Goal: Communication & Community: Answer question/provide support

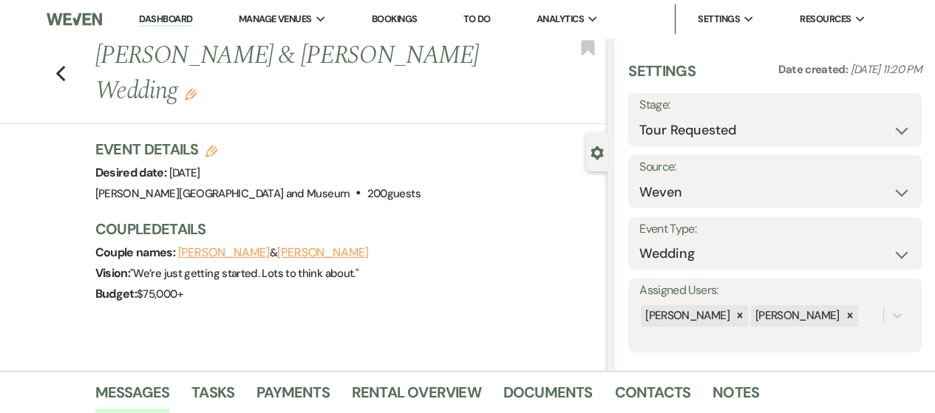
select select "2"
select select "1"
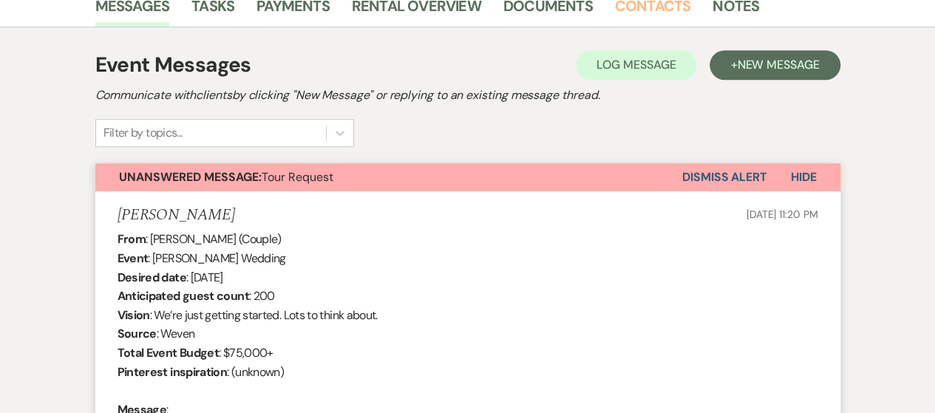
scroll to position [306, 0]
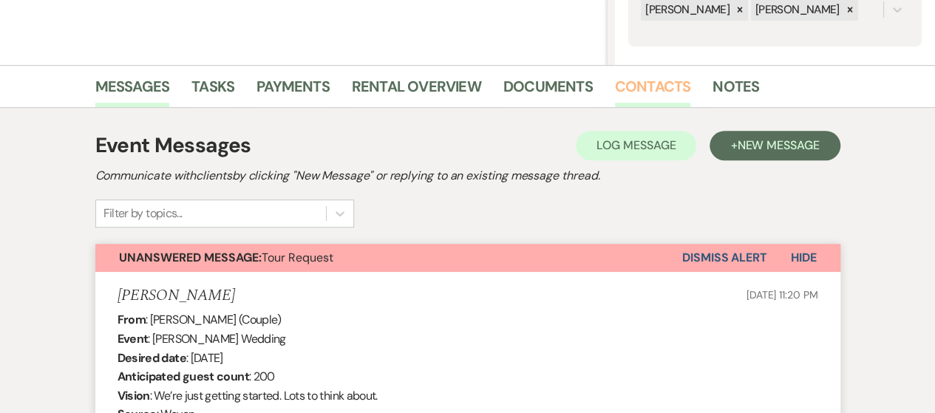
click at [639, 89] on link "Contacts" at bounding box center [653, 91] width 76 height 33
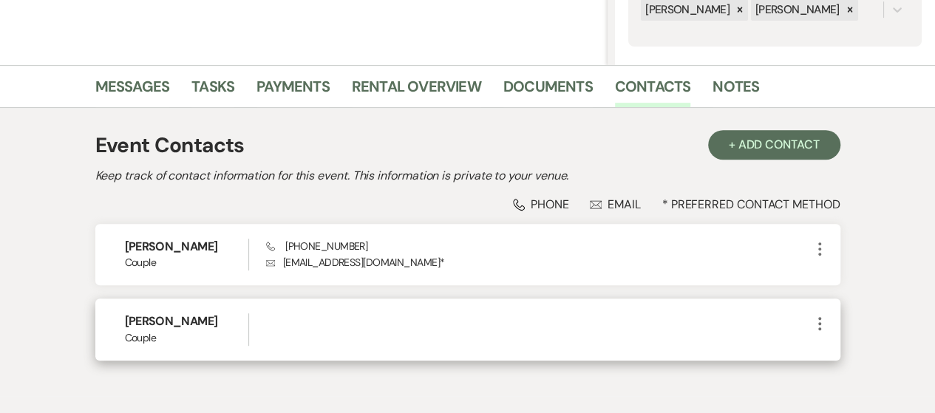
click at [826, 326] on icon "More" at bounding box center [820, 324] width 18 height 18
click at [845, 350] on button "Pencil Edit" at bounding box center [855, 352] width 88 height 25
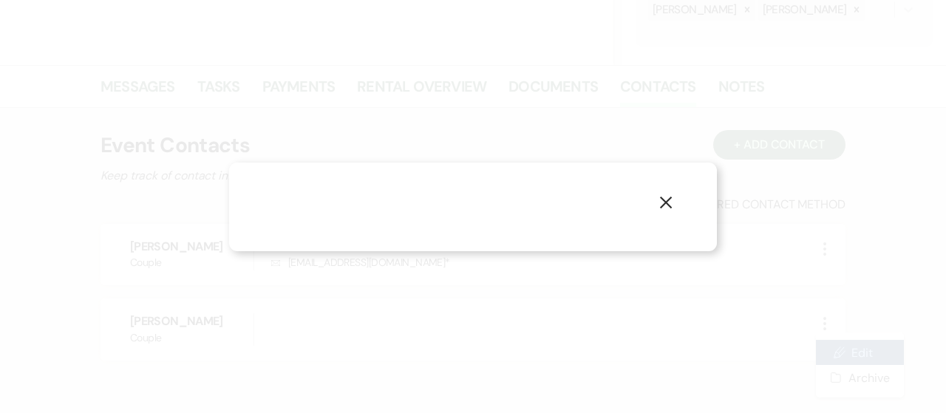
select select "1"
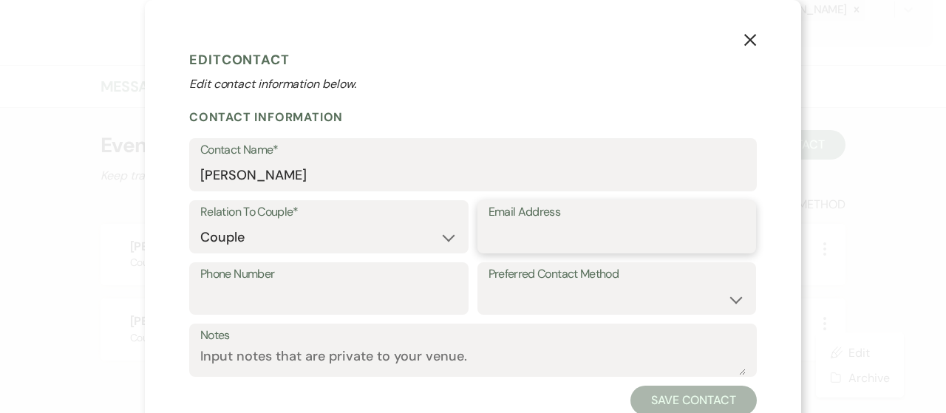
click at [639, 226] on input "Email Address" at bounding box center [617, 237] width 257 height 29
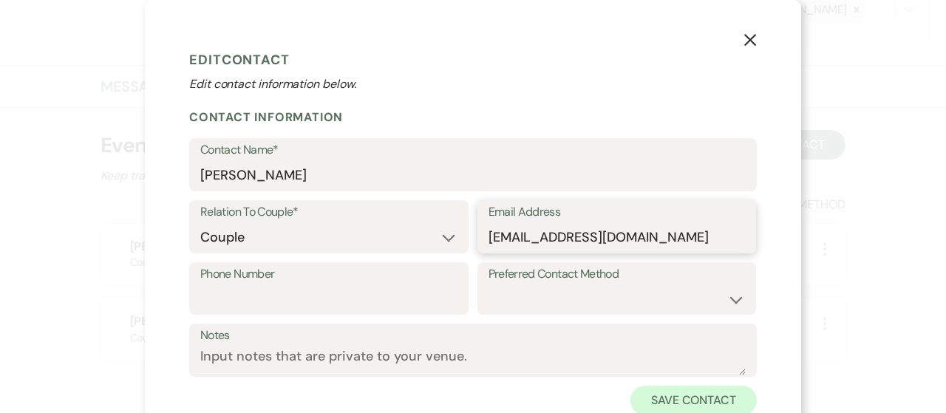
type input "[EMAIL_ADDRESS][DOMAIN_NAME]"
click at [664, 406] on button "Save Contact" at bounding box center [694, 401] width 126 height 30
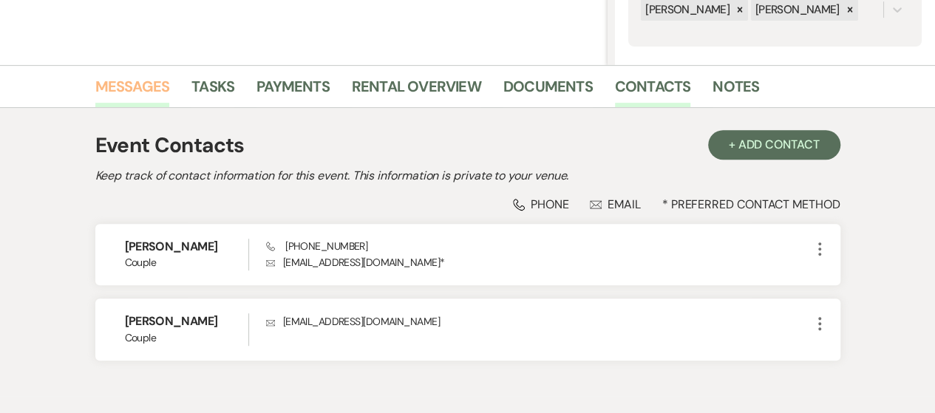
click at [137, 93] on link "Messages" at bounding box center [132, 91] width 75 height 33
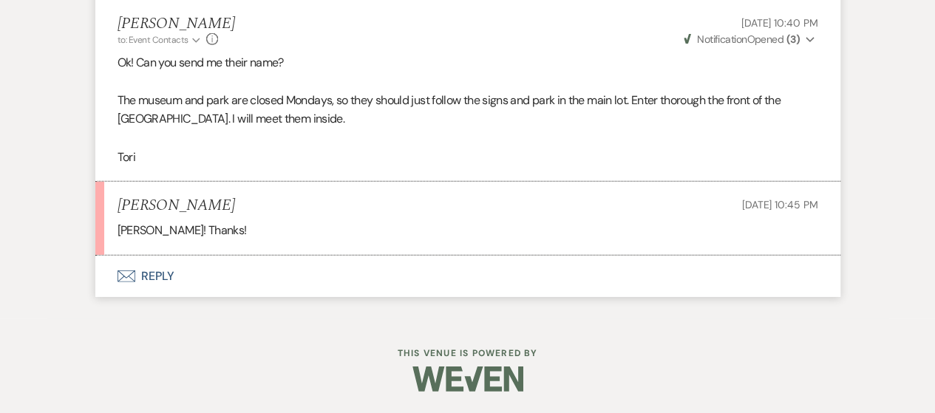
scroll to position [2085, 0]
click at [125, 268] on button "Envelope Reply" at bounding box center [467, 275] width 745 height 41
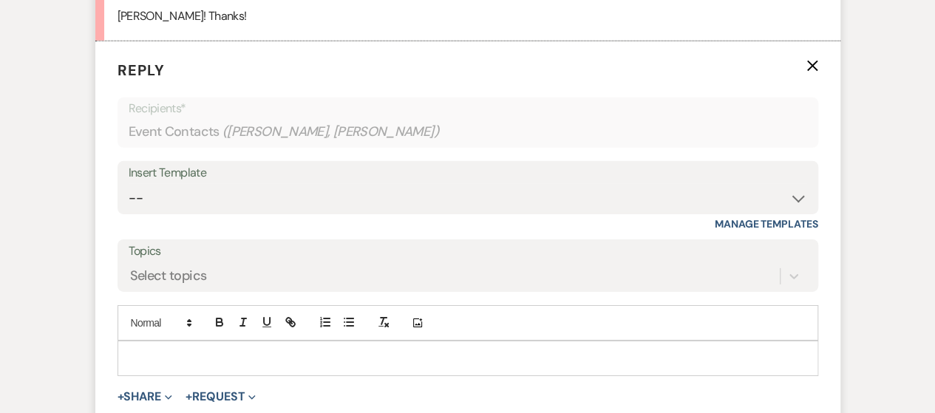
scroll to position [2285, 0]
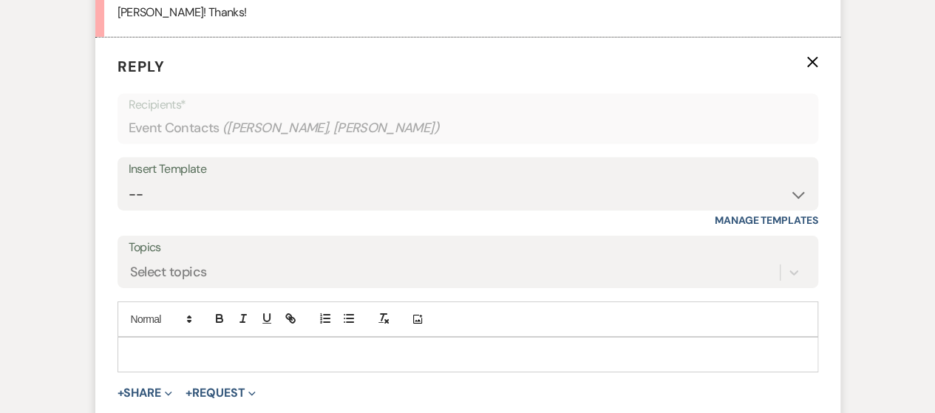
click at [155, 363] on p at bounding box center [467, 355] width 677 height 16
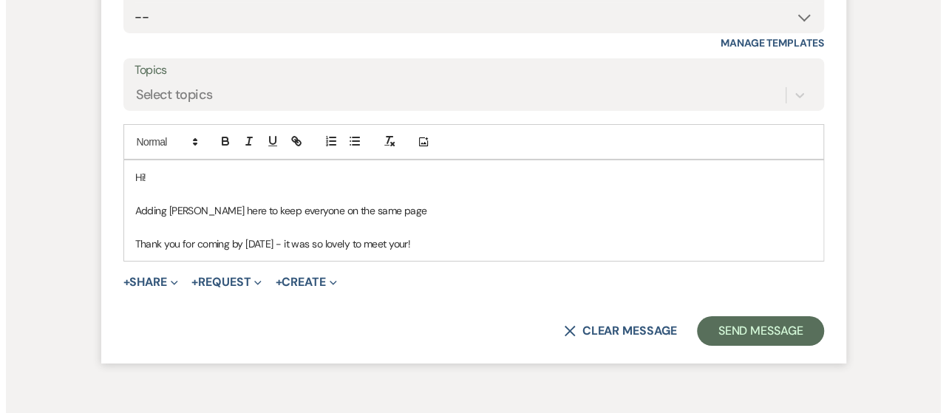
scroll to position [2463, 0]
click at [160, 288] on button "+ Share Expand" at bounding box center [145, 282] width 55 height 12
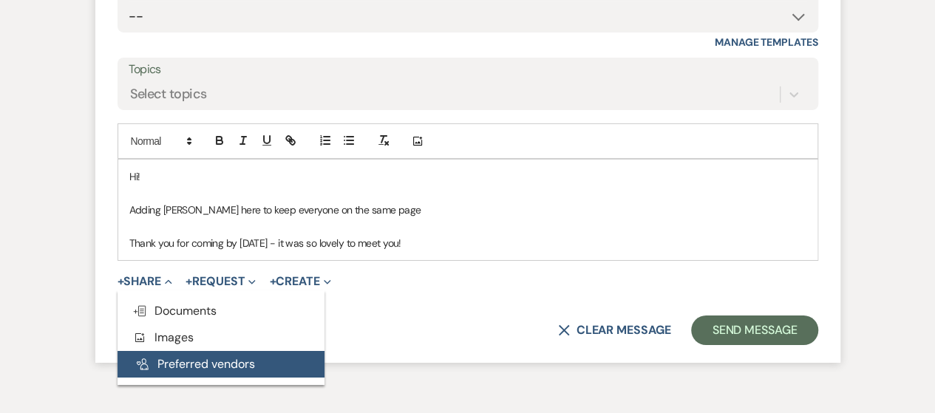
click at [183, 375] on button "Pref Vendors Preferred vendors" at bounding box center [221, 364] width 207 height 27
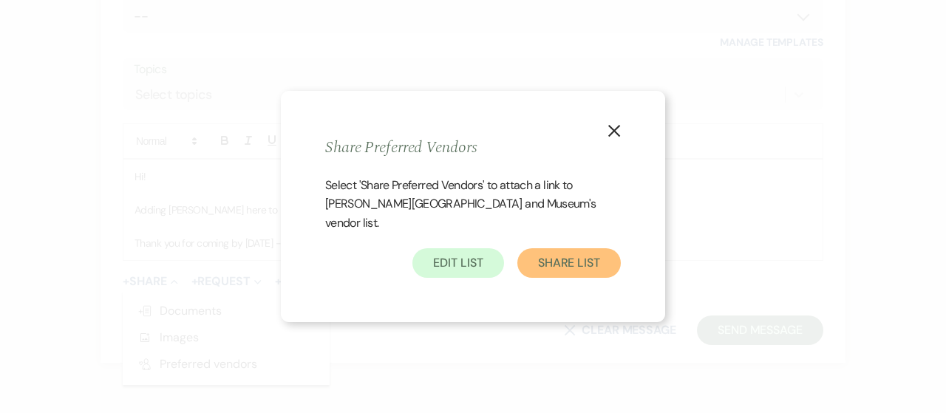
click at [550, 268] on button "Share List" at bounding box center [568, 263] width 103 height 30
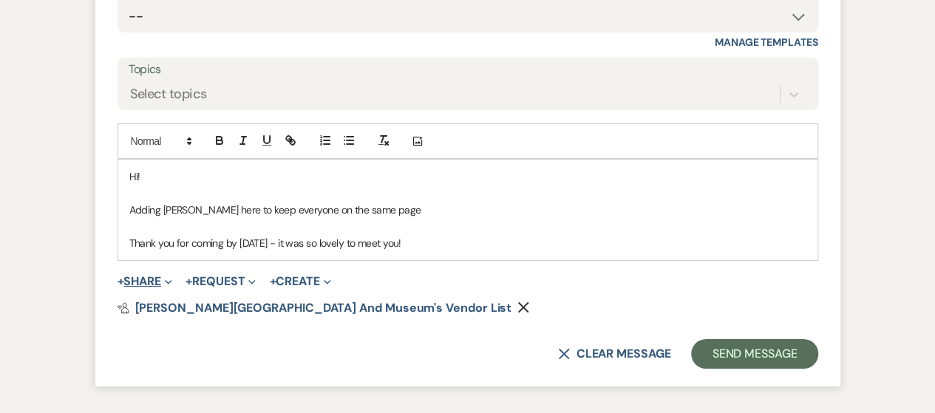
click at [152, 288] on button "+ Share Expand" at bounding box center [145, 282] width 55 height 12
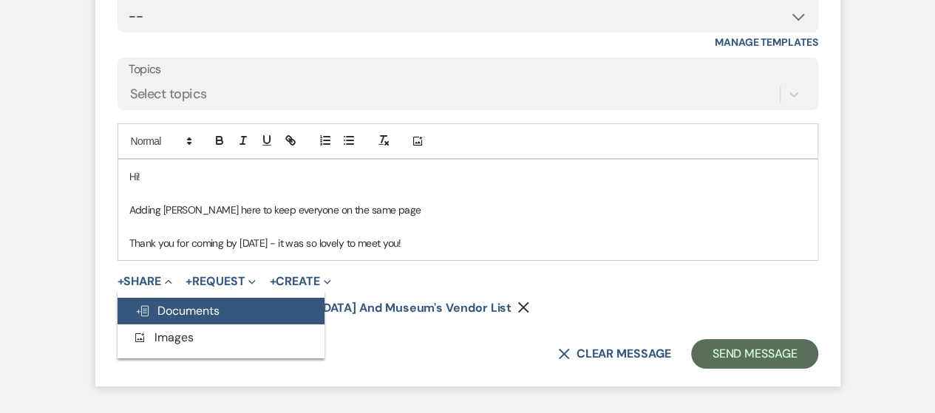
click at [169, 325] on button "Doc Upload Documents" at bounding box center [221, 311] width 207 height 27
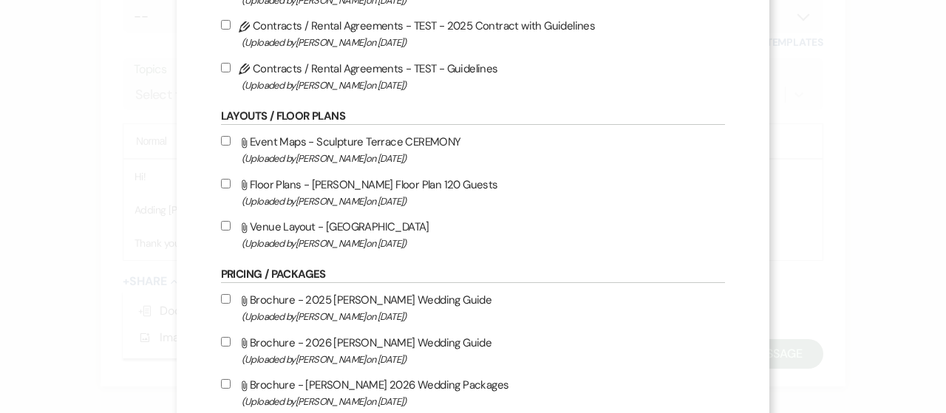
scroll to position [148, 0]
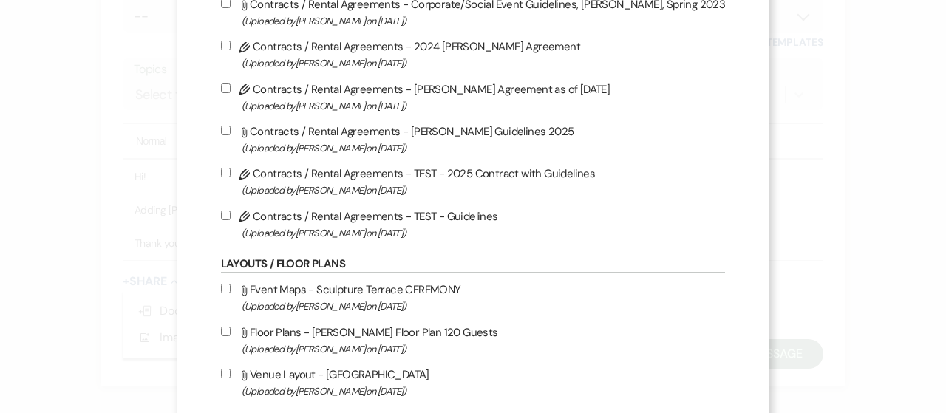
click at [231, 134] on input "Attach File Contracts / Rental Agreements - [PERSON_NAME] Guidelines 2025 (Uplo…" at bounding box center [226, 131] width 10 height 10
checkbox input "true"
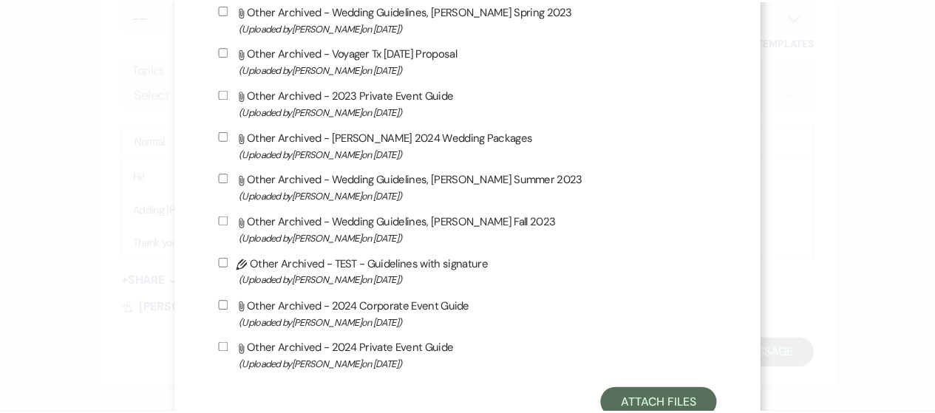
scroll to position [3582, 0]
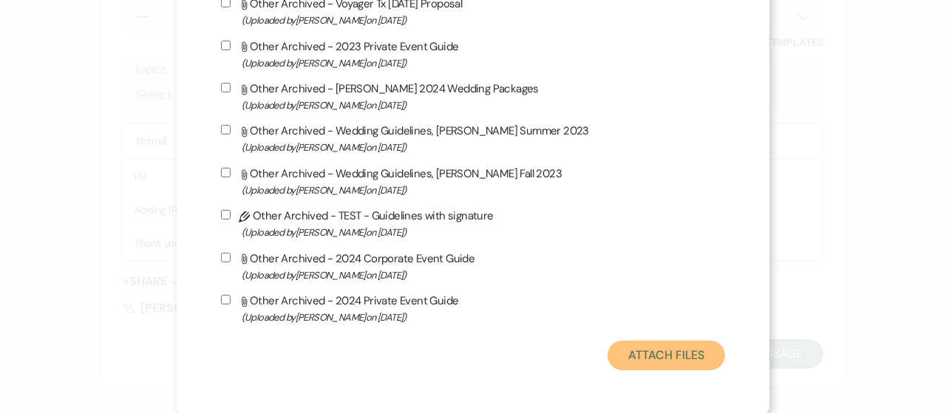
click at [650, 358] on button "Attach Files" at bounding box center [667, 356] width 118 height 30
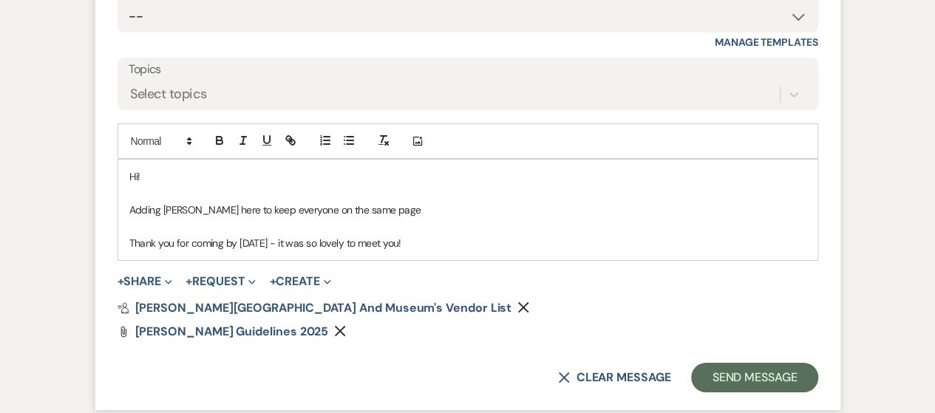
click at [452, 251] on p "Thank you for coming by [DATE] - it was so lovely to meet you!" at bounding box center [467, 243] width 677 height 16
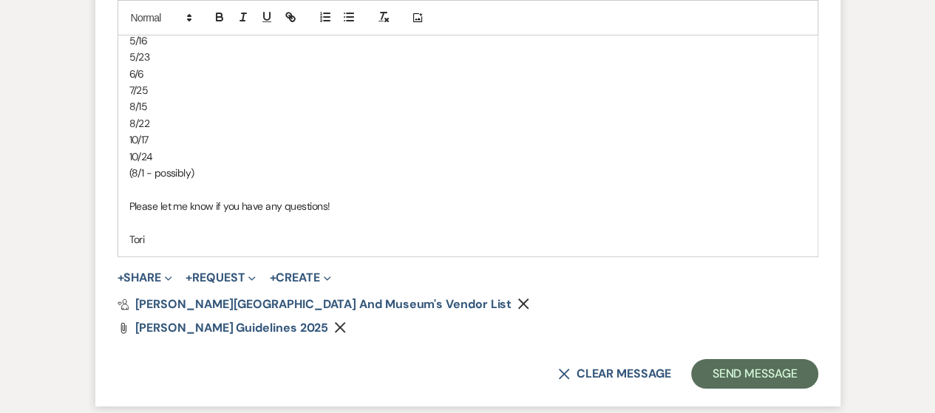
scroll to position [2909, 0]
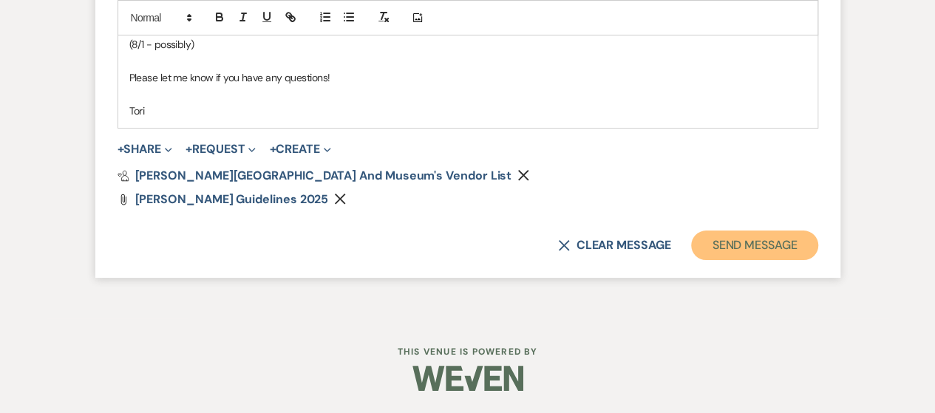
click at [719, 234] on button "Send Message" at bounding box center [754, 246] width 126 height 30
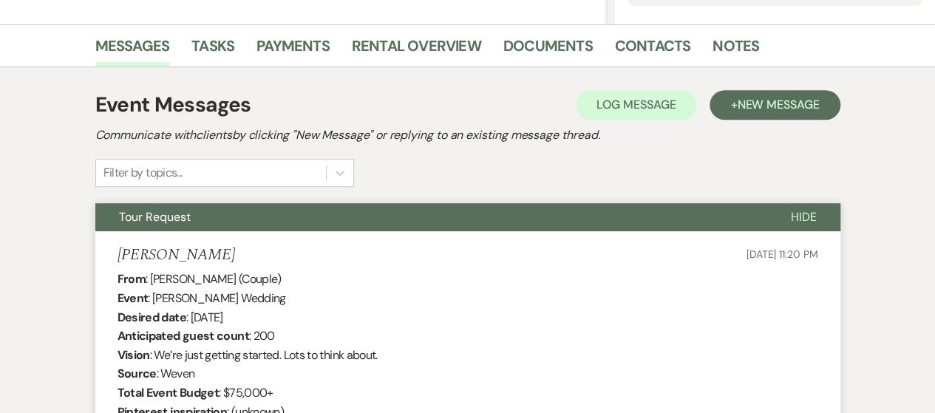
scroll to position [0, 0]
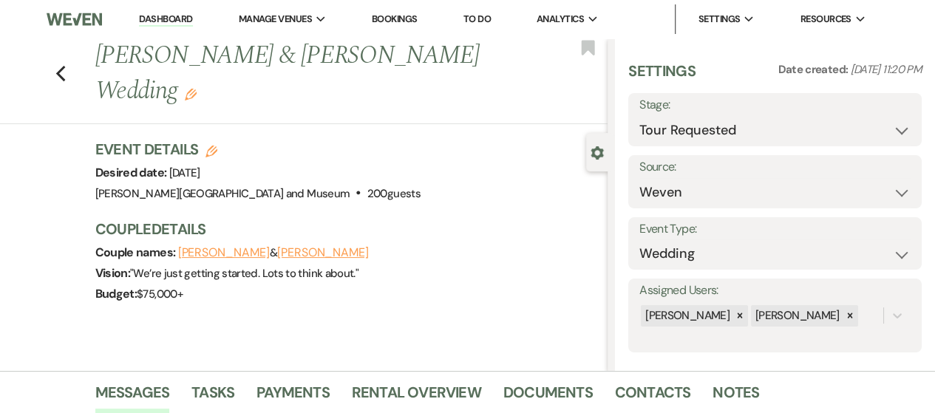
click at [156, 26] on li "Dashboard" at bounding box center [166, 19] width 68 height 30
click at [152, 18] on link "Dashboard" at bounding box center [165, 20] width 53 height 14
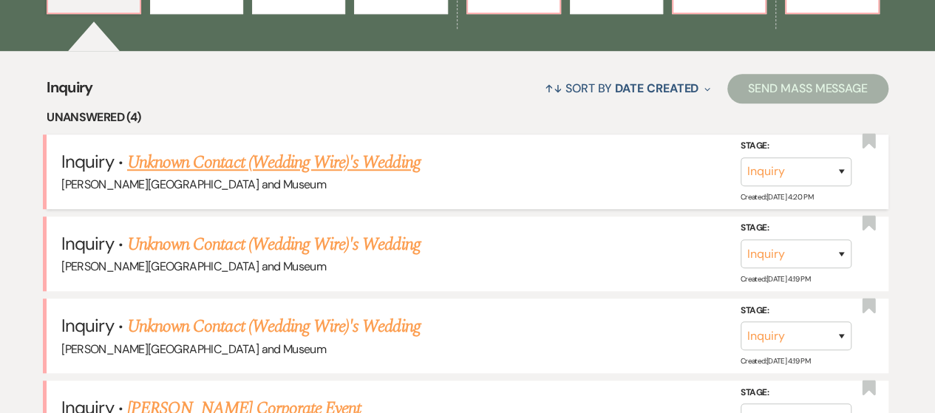
click at [268, 160] on link "Unknown Contact (Wedding Wire)'s Wedding" at bounding box center [273, 162] width 293 height 27
select select "3"
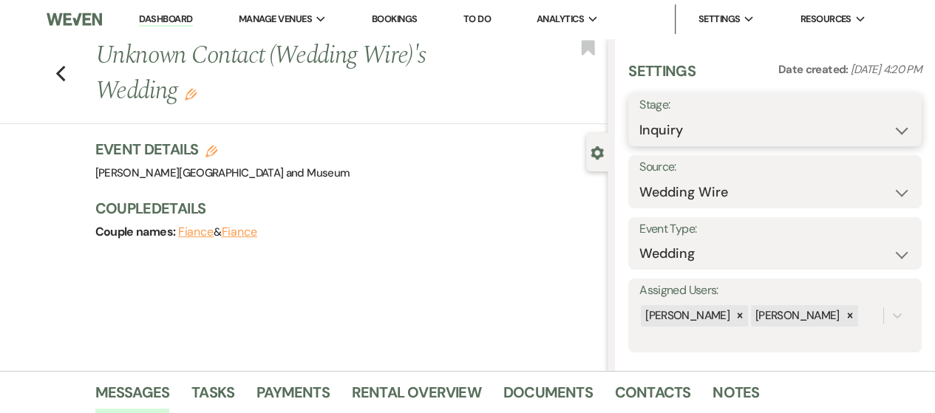
click at [678, 137] on select "Inquiry Follow Up Tour Requested Tour Confirmed Toured Proposal Sent Booked Lost" at bounding box center [774, 130] width 271 height 29
select select "8"
click at [639, 116] on select "Inquiry Follow Up Tour Requested Tour Confirmed Toured Proposal Sent Booked Lost" at bounding box center [774, 130] width 271 height 29
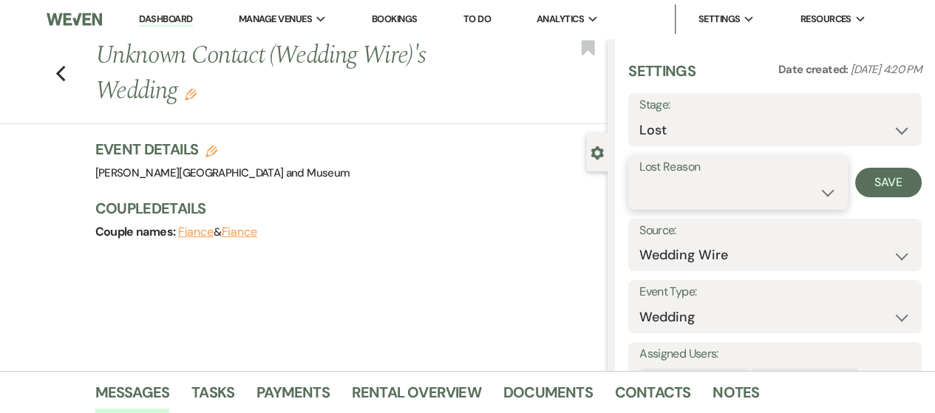
click at [704, 183] on select "Booked Elsewhere Budget Date Unavailable No Response Not a Good Match Capacity …" at bounding box center [737, 192] width 197 height 29
select select "4"
click at [639, 178] on select "Booked Elsewhere Budget Date Unavailable No Response Not a Good Match Capacity …" at bounding box center [737, 192] width 197 height 29
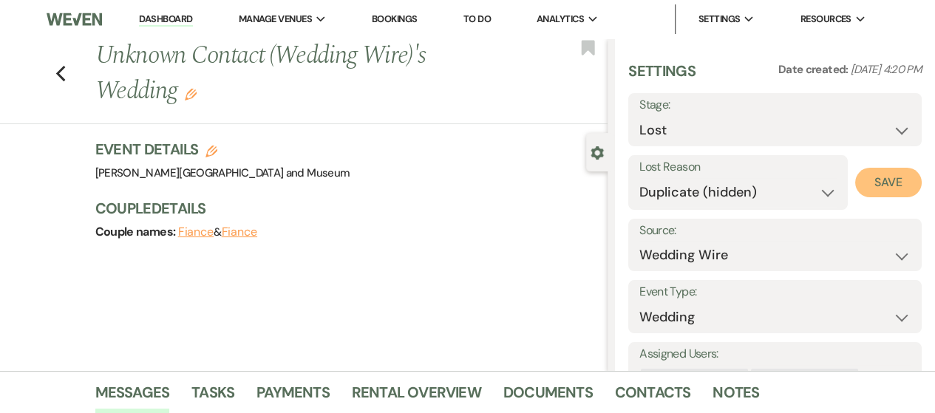
click at [865, 185] on button "Save" at bounding box center [888, 183] width 67 height 30
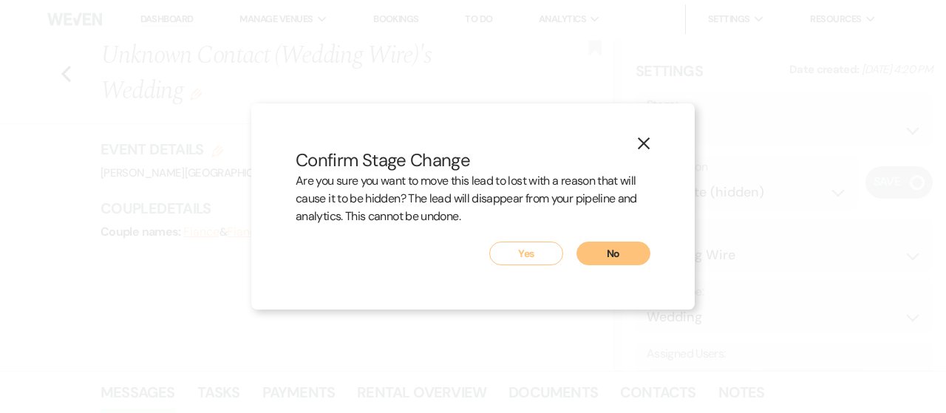
click at [532, 250] on button "Yes" at bounding box center [526, 254] width 74 height 24
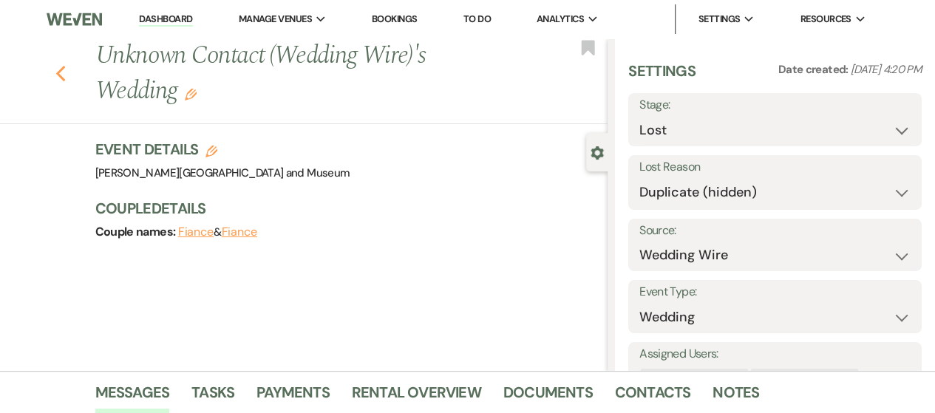
drag, startPoint x: 76, startPoint y: 78, endPoint x: 63, endPoint y: 78, distance: 13.3
click at [75, 78] on div "Previous Unknown Contact (Wedding Wire)'s Wedding Edit Bookmark" at bounding box center [300, 81] width 615 height 86
click at [61, 78] on icon "Previous" at bounding box center [60, 74] width 11 height 18
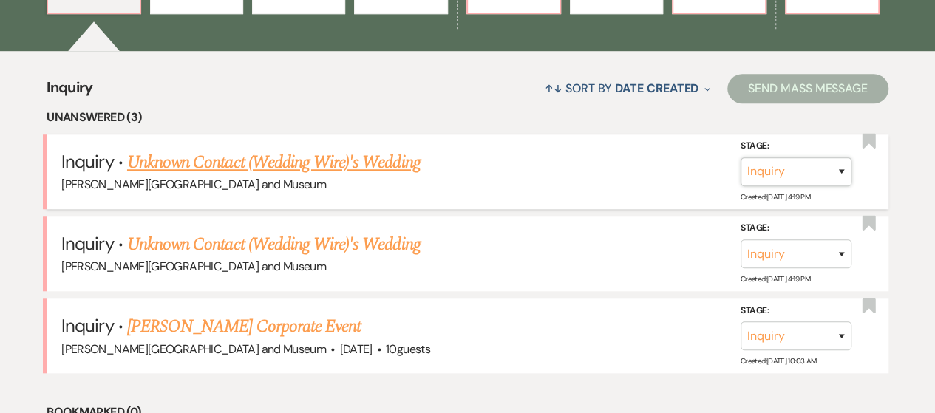
click at [766, 178] on select "Inquiry Follow Up Tour Requested Tour Confirmed Toured Proposal Sent Booked Lost" at bounding box center [796, 171] width 111 height 29
click at [213, 159] on link "Unknown Contact (Wedding Wire)'s Wedding" at bounding box center [273, 162] width 293 height 27
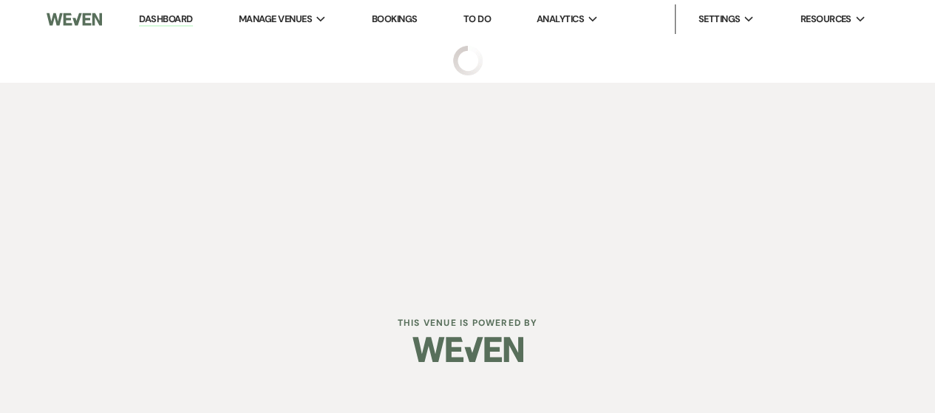
select select "3"
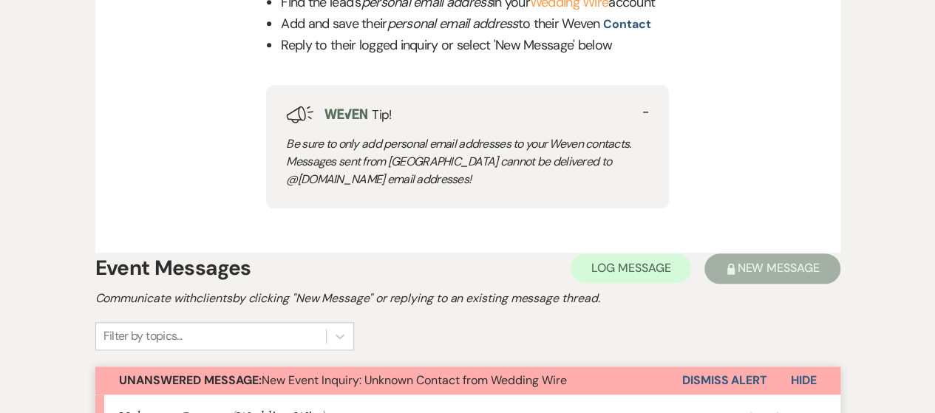
scroll to position [813, 0]
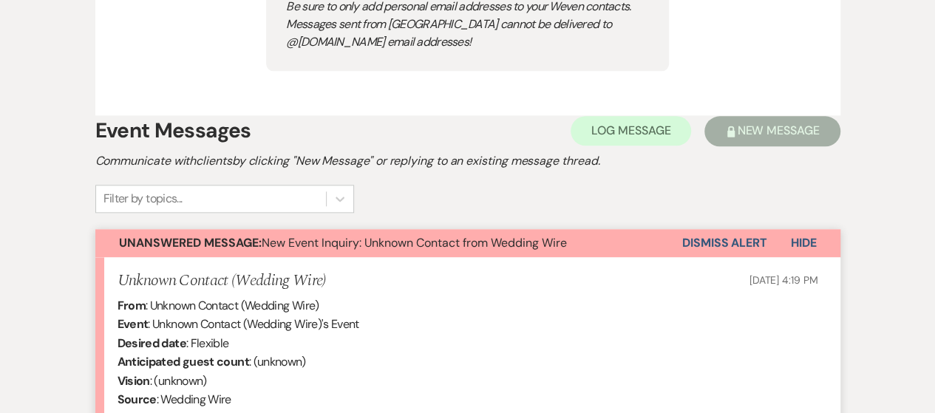
click at [702, 257] on button "Dismiss Alert" at bounding box center [724, 243] width 85 height 28
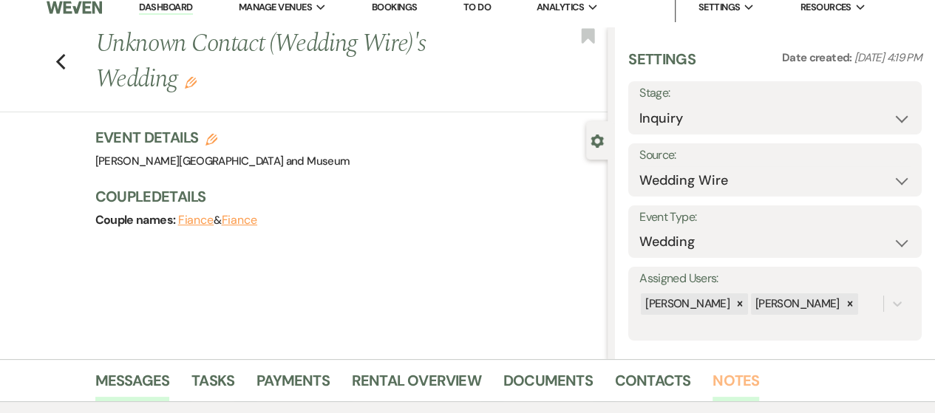
scroll to position [0, 0]
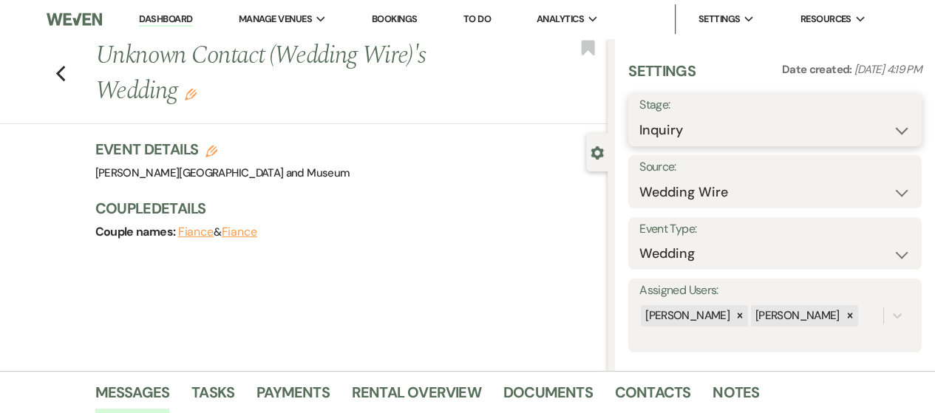
click at [704, 134] on select "Inquiry Follow Up Tour Requested Tour Confirmed Toured Proposal Sent Booked Lost" at bounding box center [774, 130] width 271 height 29
select select "8"
click at [639, 116] on select "Inquiry Follow Up Tour Requested Tour Confirmed Toured Proposal Sent Booked Lost" at bounding box center [774, 130] width 271 height 29
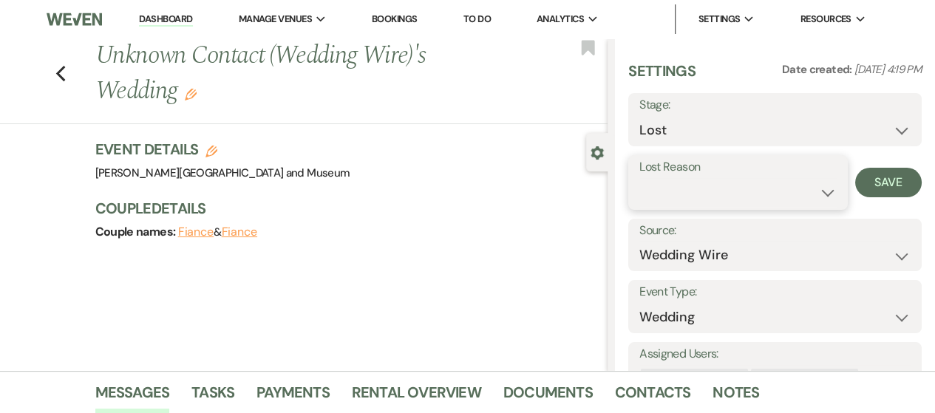
click at [727, 205] on select "Booked Elsewhere Budget Date Unavailable No Response Not a Good Match Capacity …" at bounding box center [737, 192] width 197 height 29
select select "4"
click at [639, 178] on select "Booked Elsewhere Budget Date Unavailable No Response Not a Good Match Capacity …" at bounding box center [737, 192] width 197 height 29
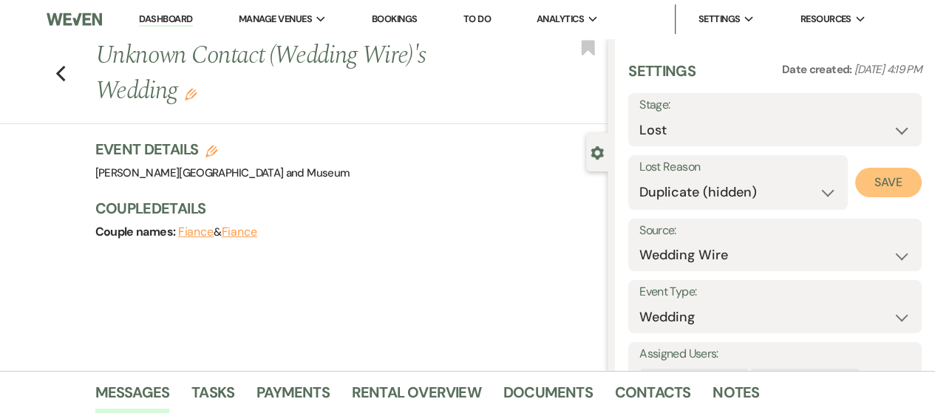
click at [870, 177] on button "Save" at bounding box center [888, 183] width 67 height 30
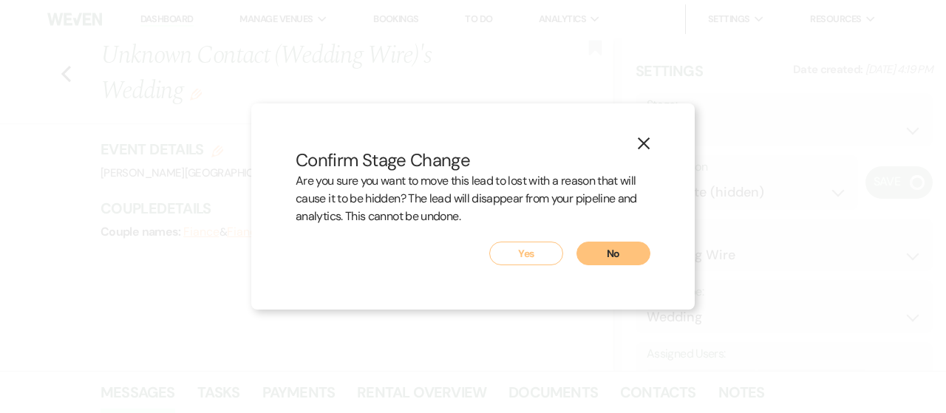
click at [533, 257] on button "Yes" at bounding box center [526, 254] width 74 height 24
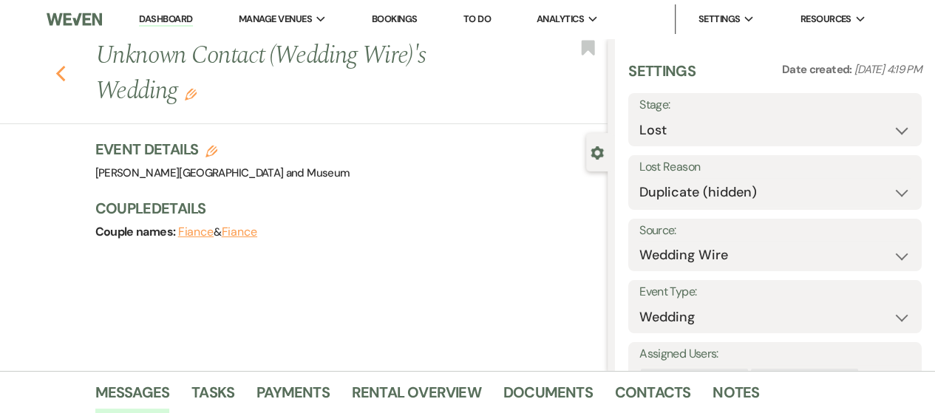
click at [67, 79] on icon "Previous" at bounding box center [60, 74] width 11 height 18
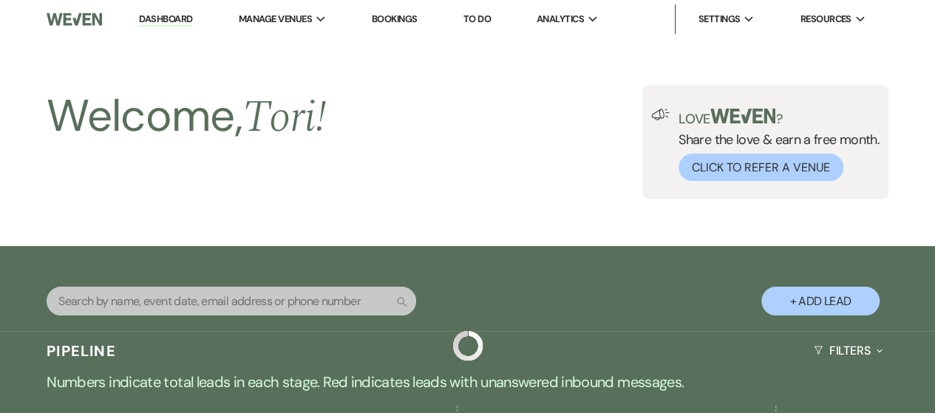
scroll to position [517, 0]
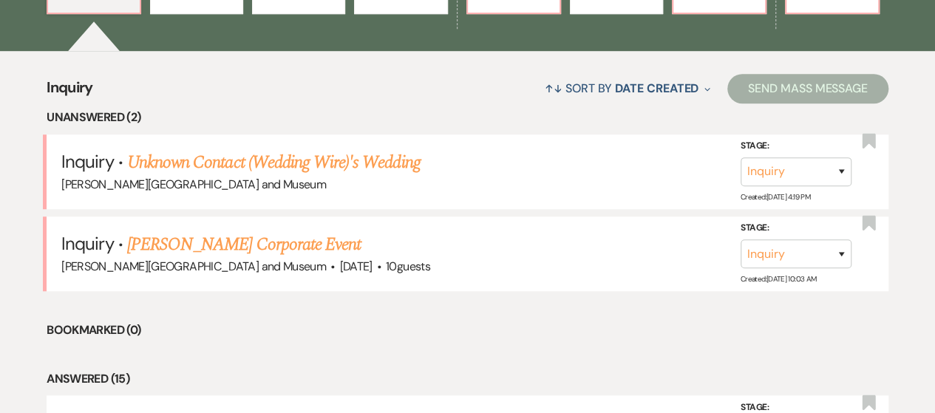
click at [293, 165] on link "Unknown Contact (Wedding Wire)'s Wedding" at bounding box center [273, 162] width 293 height 27
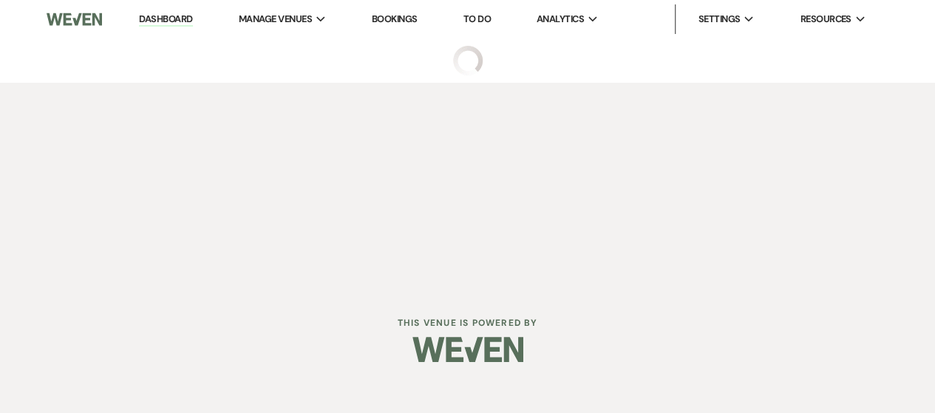
select select "3"
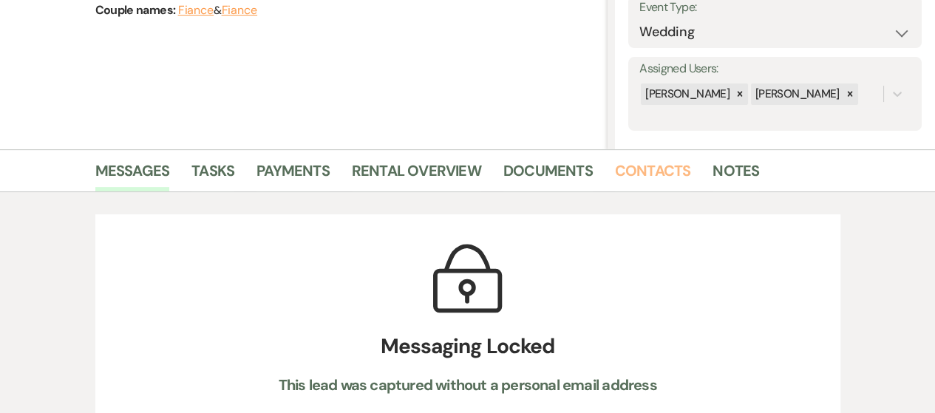
click at [631, 180] on link "Contacts" at bounding box center [653, 175] width 76 height 33
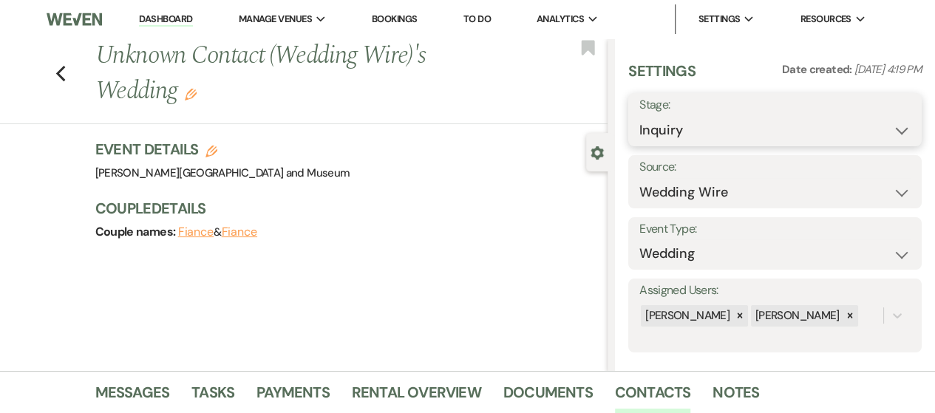
click at [699, 134] on select "Inquiry Follow Up Tour Requested Tour Confirmed Toured Proposal Sent Booked Lost" at bounding box center [774, 130] width 271 height 29
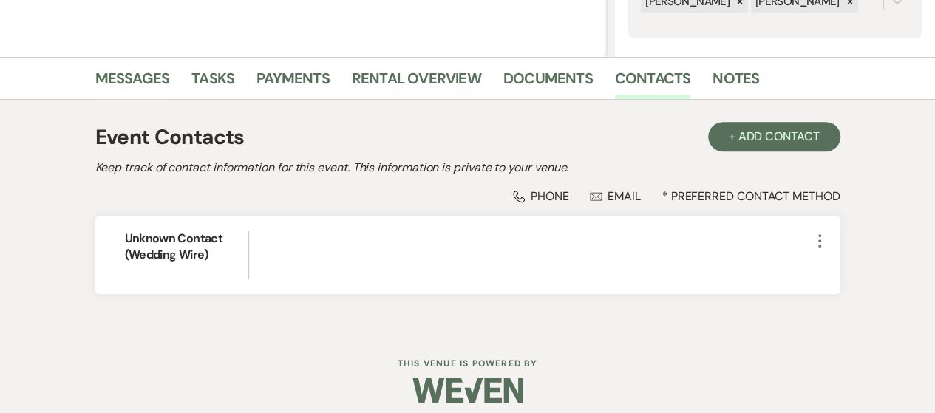
scroll to position [325, 0]
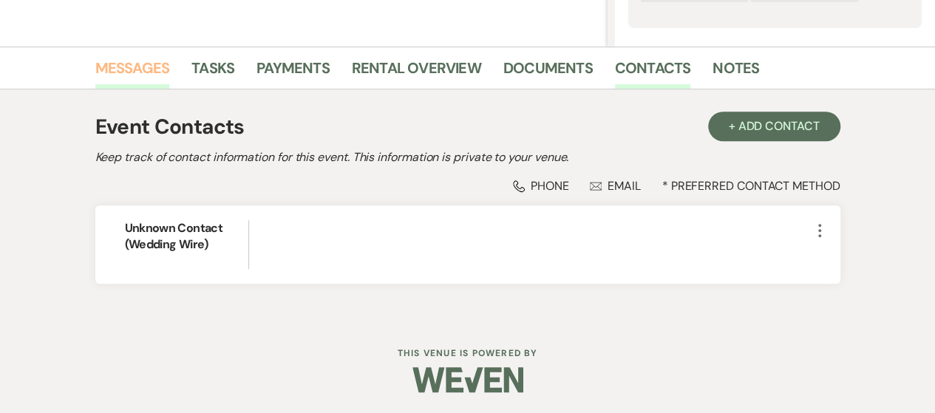
click at [119, 70] on link "Messages" at bounding box center [132, 72] width 75 height 33
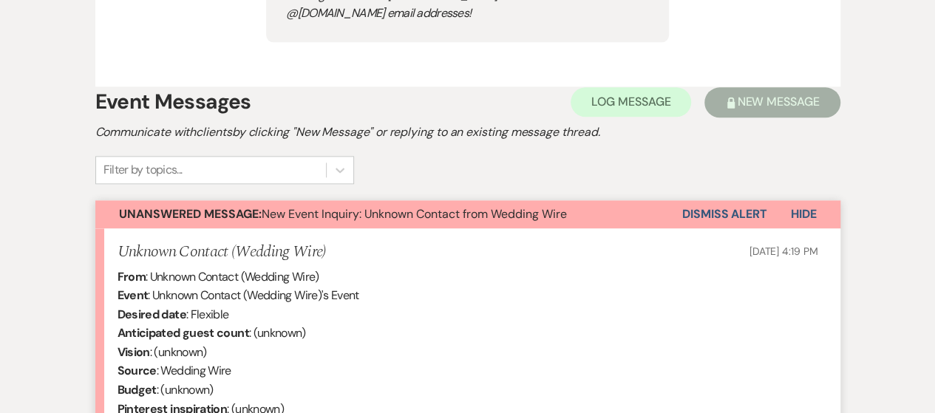
click at [720, 228] on button "Dismiss Alert" at bounding box center [724, 214] width 85 height 28
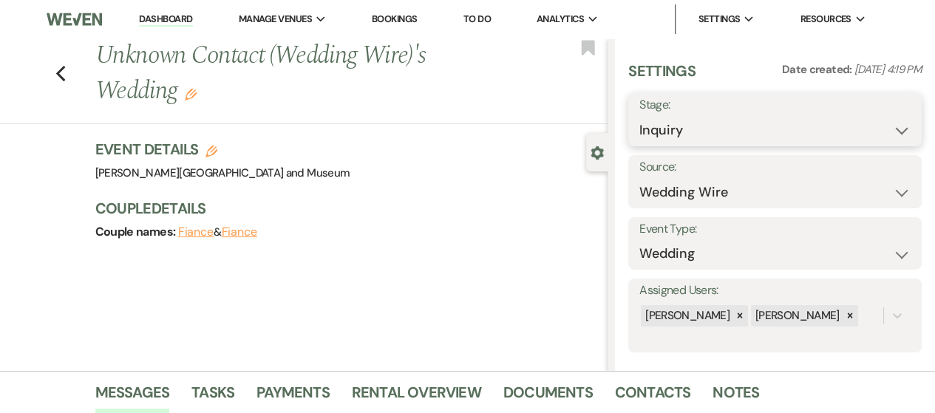
click at [750, 122] on select "Inquiry Follow Up Tour Requested Tour Confirmed Toured Proposal Sent Booked Lost" at bounding box center [774, 130] width 271 height 29
select select "8"
click at [639, 116] on select "Inquiry Follow Up Tour Requested Tour Confirmed Toured Proposal Sent Booked Lost" at bounding box center [774, 130] width 271 height 29
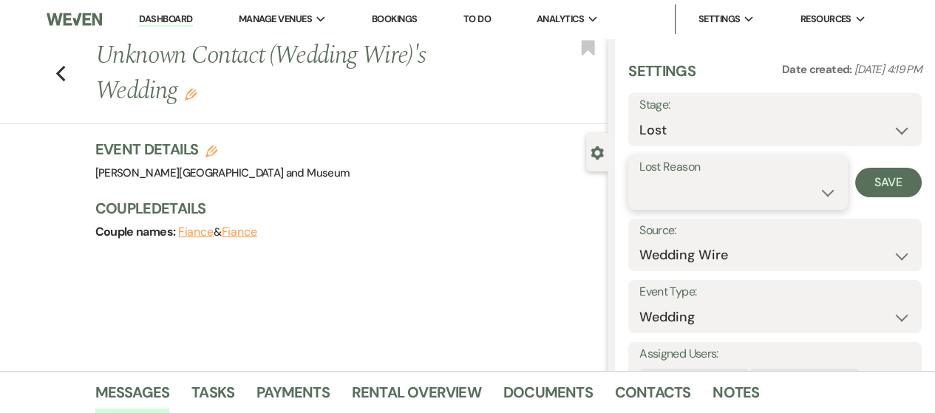
click at [757, 196] on select "Booked Elsewhere Budget Date Unavailable No Response Not a Good Match Capacity …" at bounding box center [737, 192] width 197 height 29
select select "4"
click at [639, 178] on select "Booked Elsewhere Budget Date Unavailable No Response Not a Good Match Capacity …" at bounding box center [737, 192] width 197 height 29
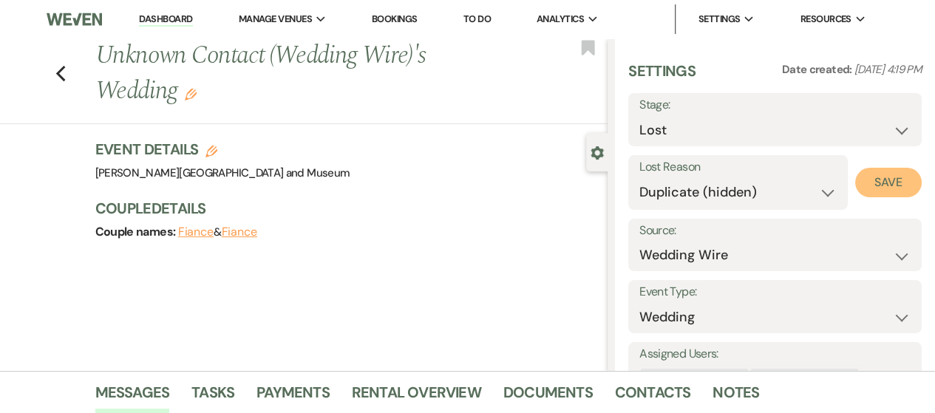
click at [873, 182] on button "Save" at bounding box center [888, 183] width 67 height 30
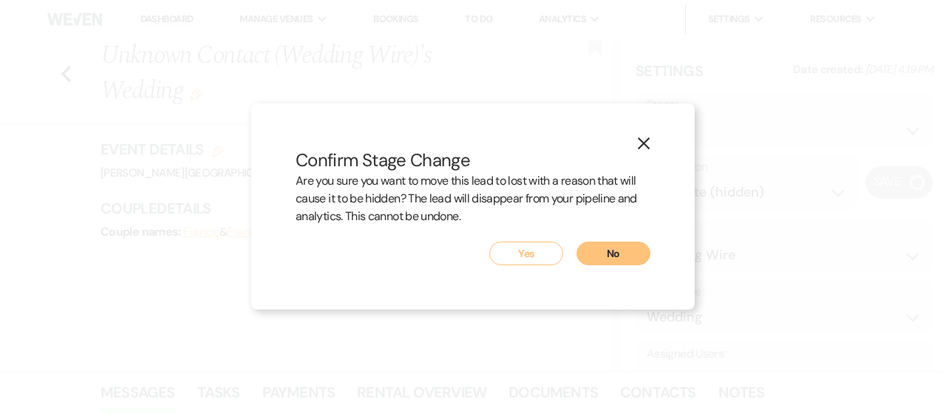
drag, startPoint x: 531, startPoint y: 254, endPoint x: 416, endPoint y: 232, distance: 116.6
click at [529, 254] on button "Yes" at bounding box center [526, 254] width 74 height 24
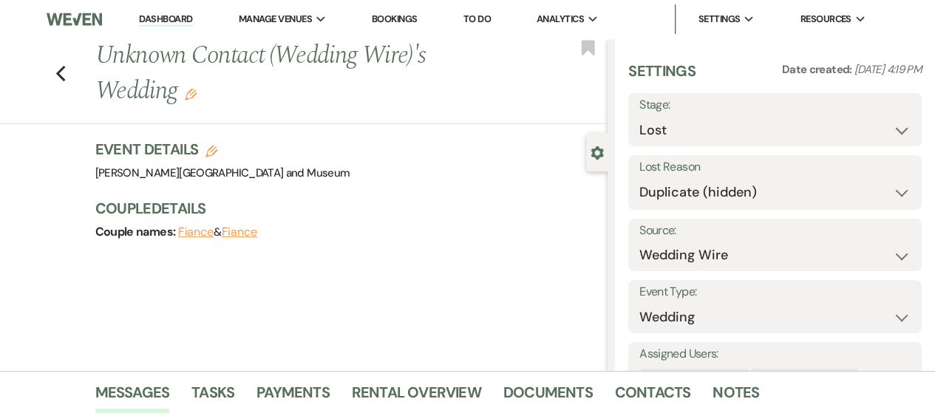
click at [149, 21] on link "Dashboard" at bounding box center [165, 20] width 53 height 14
select select "8"
select select "4"
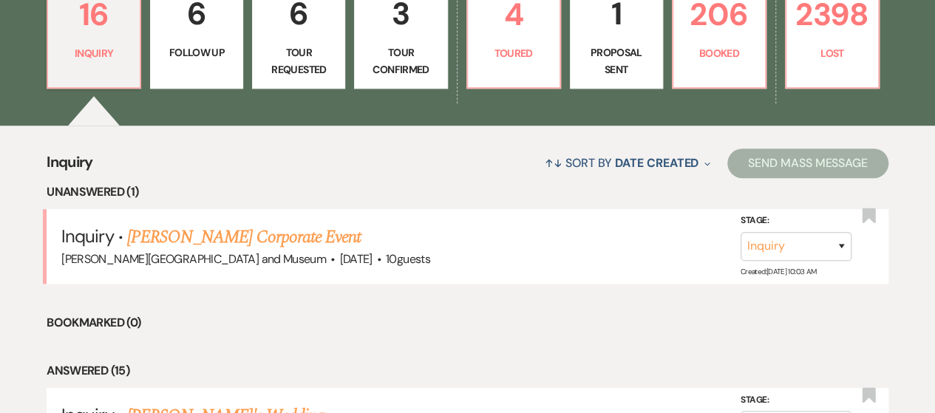
scroll to position [296, 0]
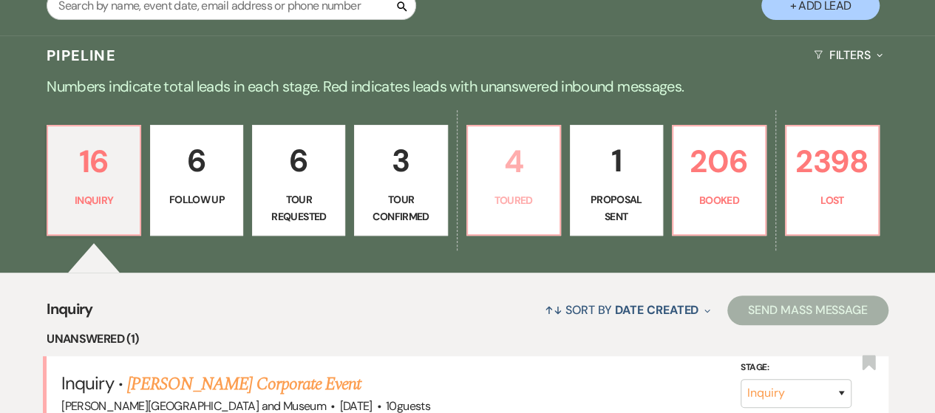
click at [482, 144] on p "4" at bounding box center [514, 162] width 74 height 50
select select "5"
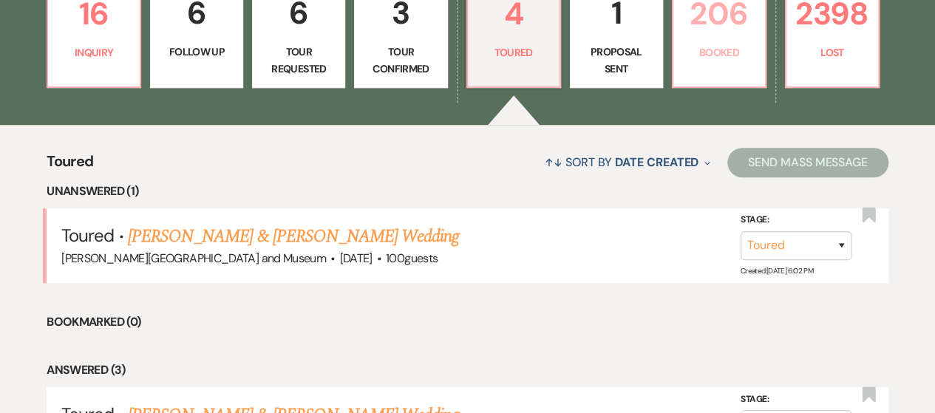
click at [710, 72] on link "206 Booked" at bounding box center [719, 32] width 95 height 111
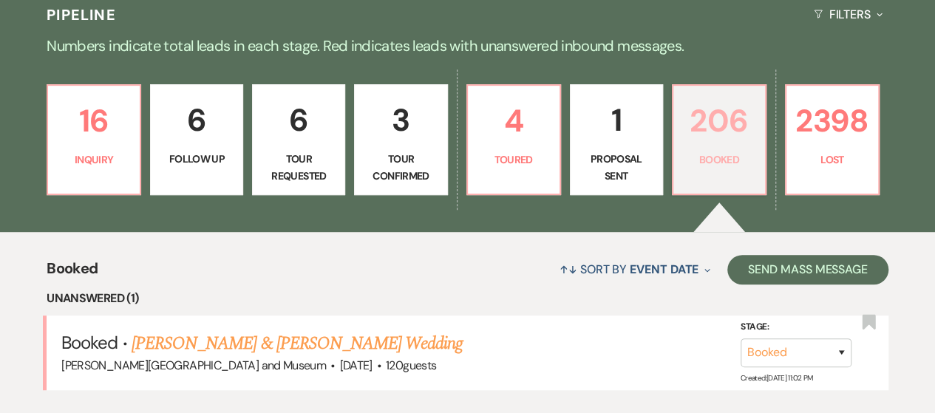
scroll to position [444, 0]
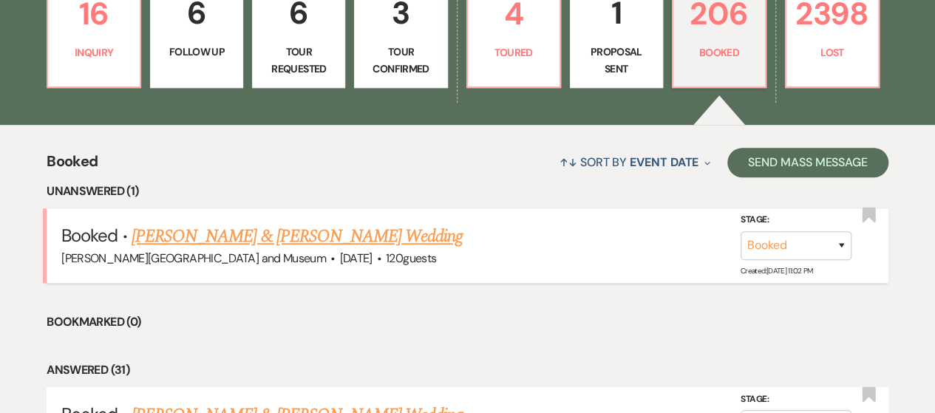
click at [395, 236] on link "[PERSON_NAME] & [PERSON_NAME] Wedding" at bounding box center [297, 236] width 331 height 27
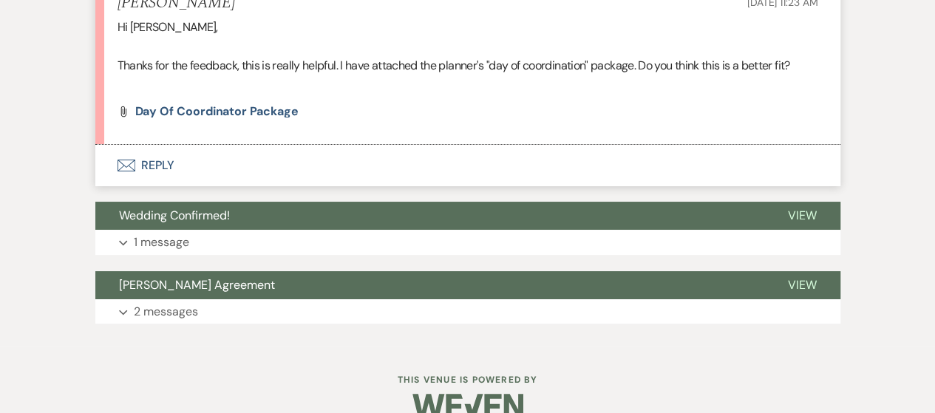
scroll to position [8282, 0]
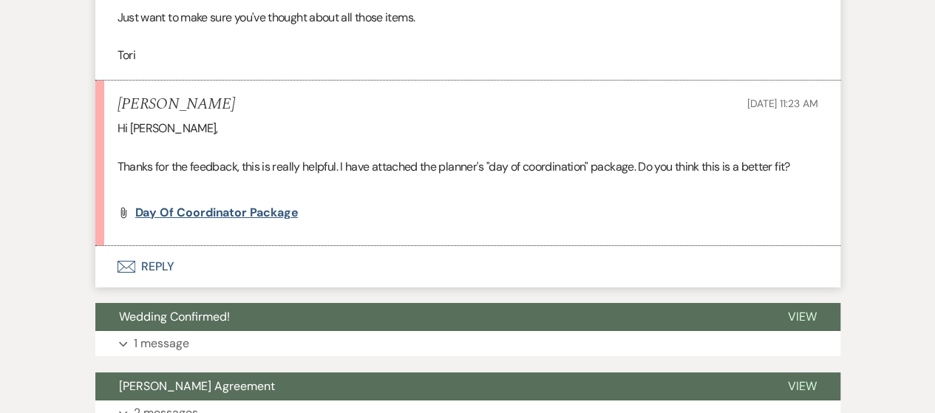
click at [262, 220] on span "Day Of Coordinator Package" at bounding box center [216, 213] width 163 height 16
drag, startPoint x: 175, startPoint y: 277, endPoint x: 166, endPoint y: 282, distance: 9.9
click at [172, 280] on button "Envelope Reply" at bounding box center [467, 266] width 745 height 41
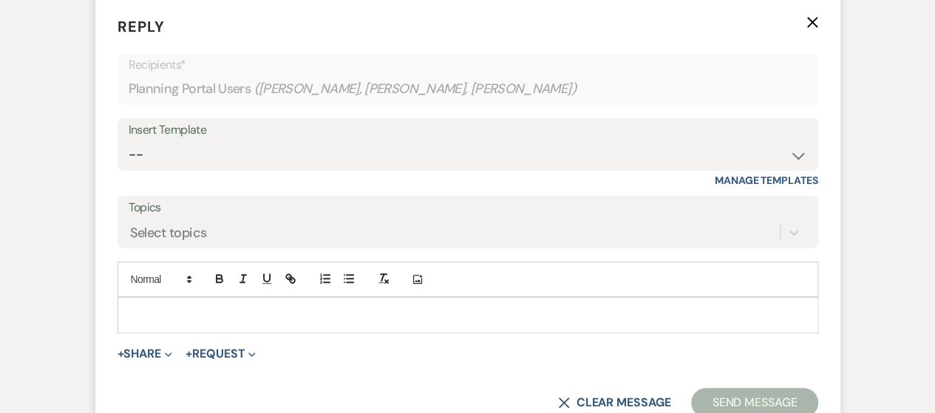
scroll to position [8551, 0]
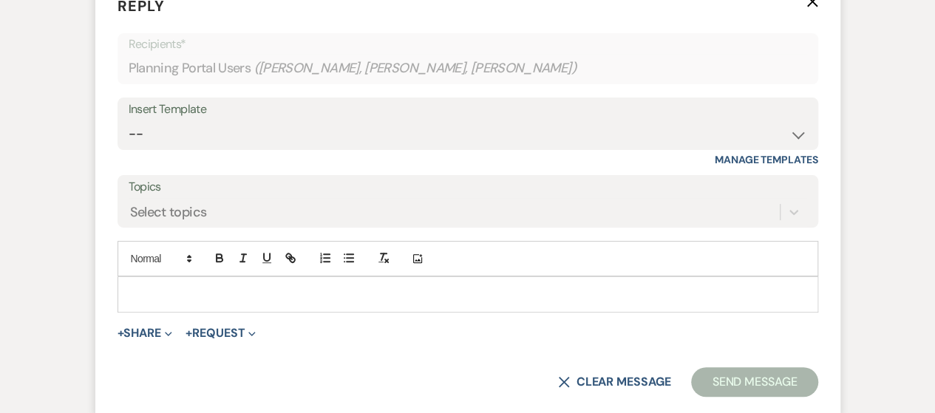
click at [185, 302] on p at bounding box center [467, 294] width 677 height 16
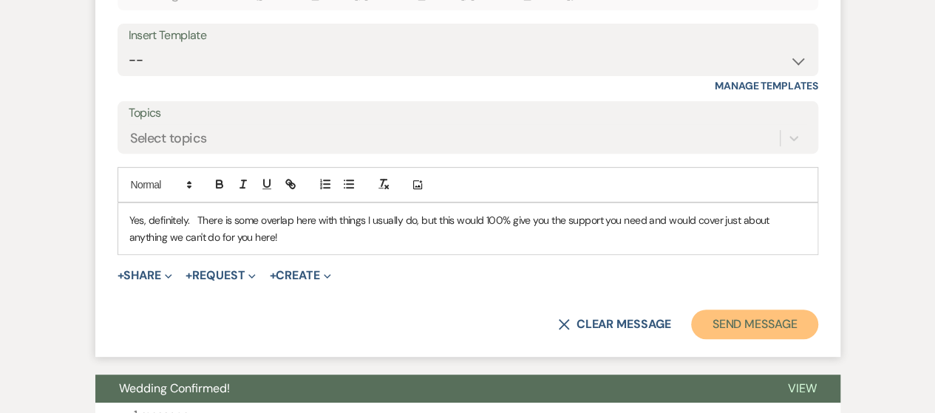
click at [747, 329] on button "Send Message" at bounding box center [754, 325] width 126 height 30
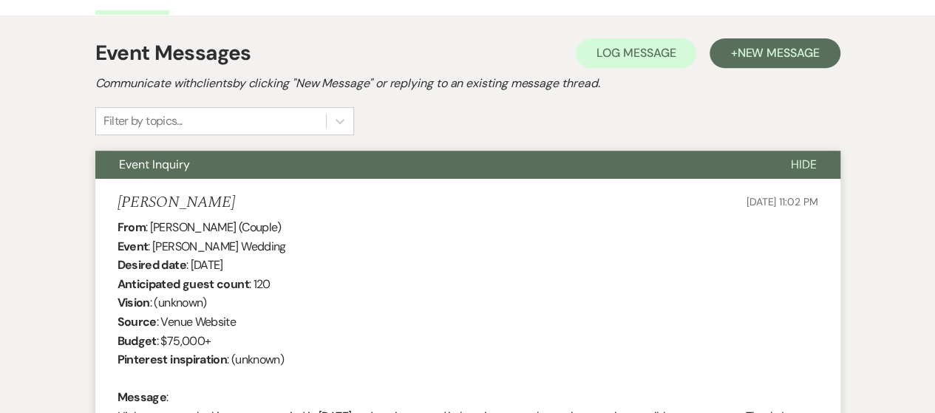
scroll to position [0, 0]
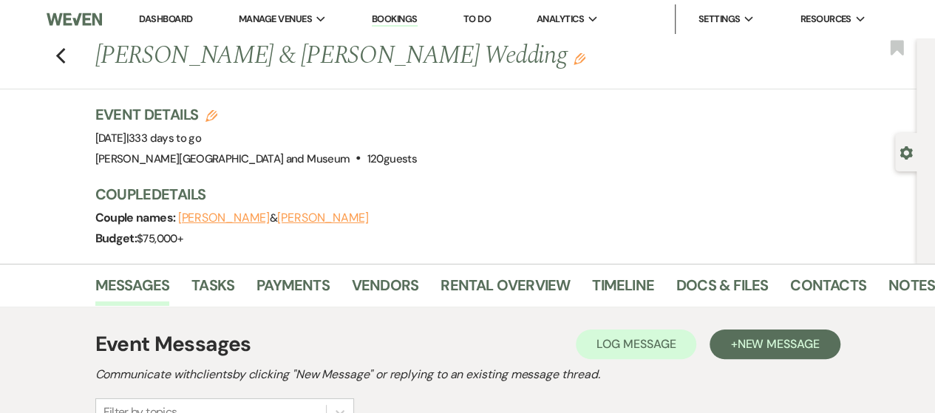
click at [158, 19] on link "Dashboard" at bounding box center [165, 19] width 53 height 13
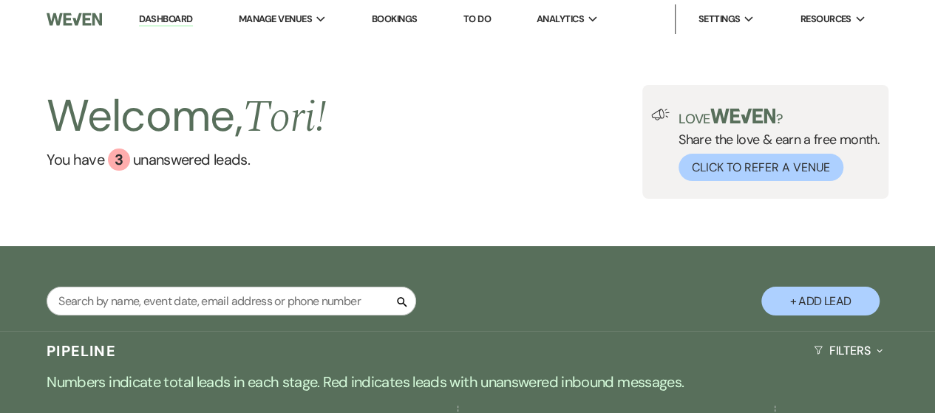
click at [158, 19] on link "Dashboard" at bounding box center [165, 20] width 53 height 14
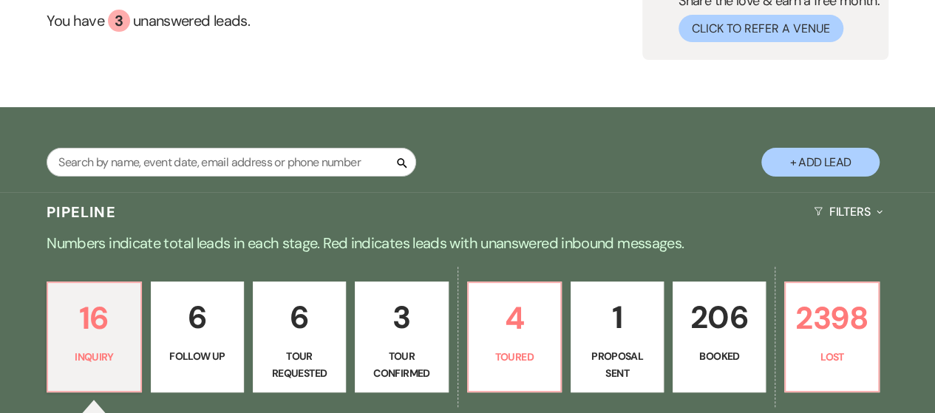
scroll to position [296, 0]
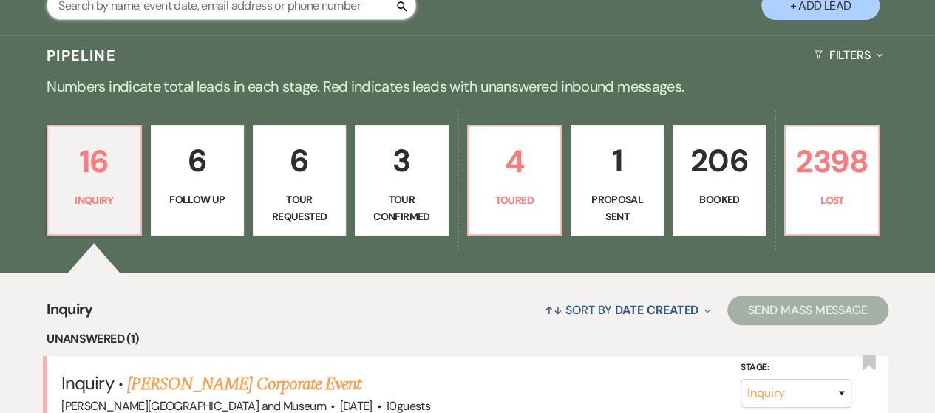
click at [160, 9] on input "text" at bounding box center [232, 5] width 370 height 29
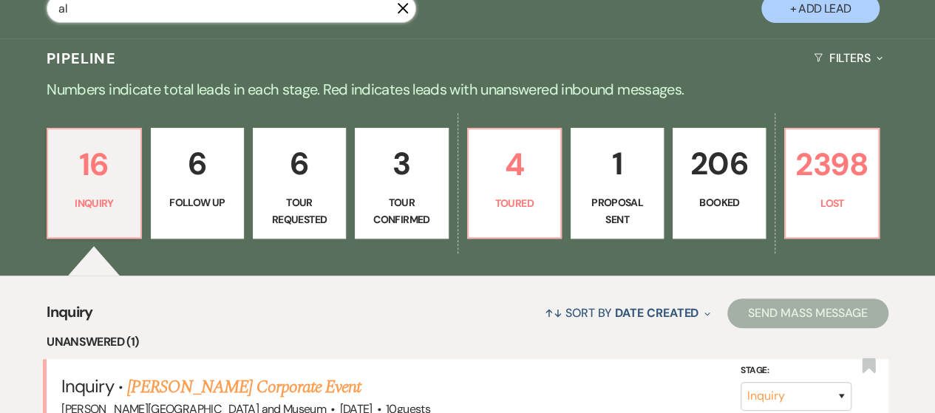
type input "ale"
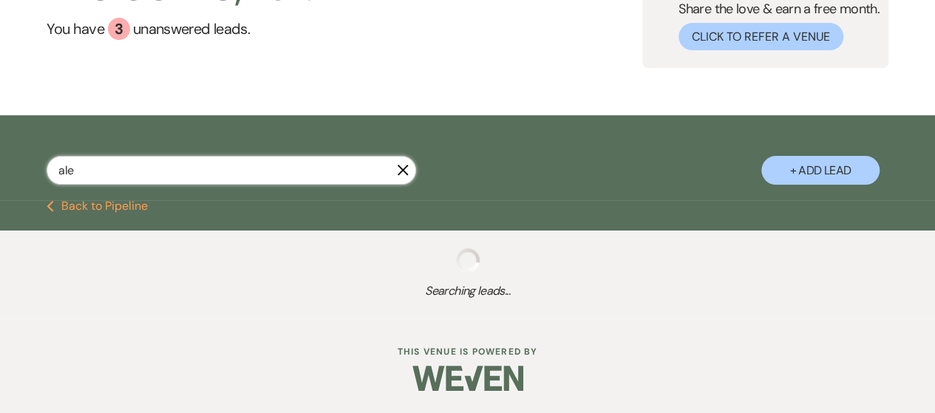
scroll to position [130, 0]
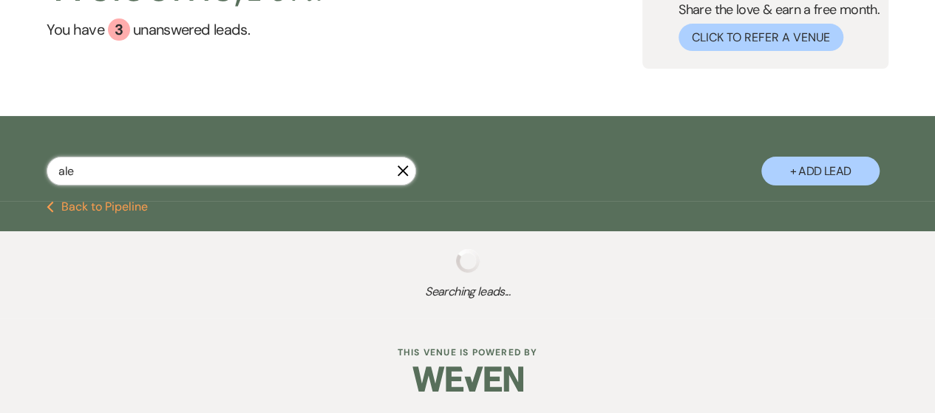
select select "8"
select select "3"
select select "8"
select select "4"
select select "8"
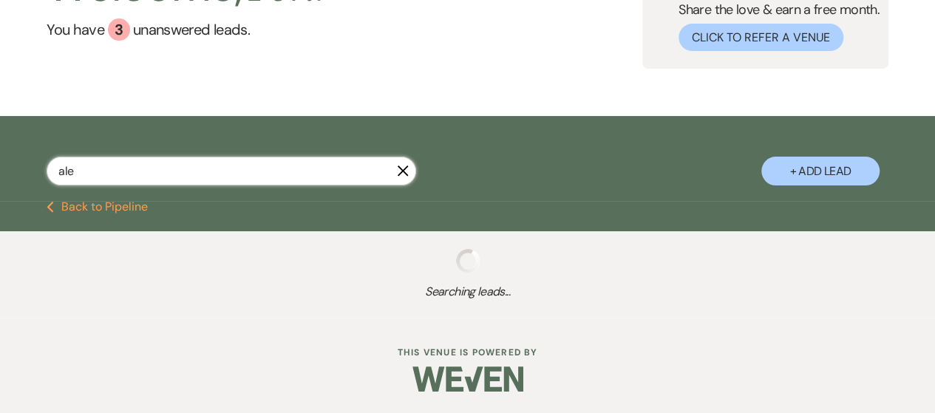
select select "10"
select select "8"
select select "4"
select select "8"
select select "5"
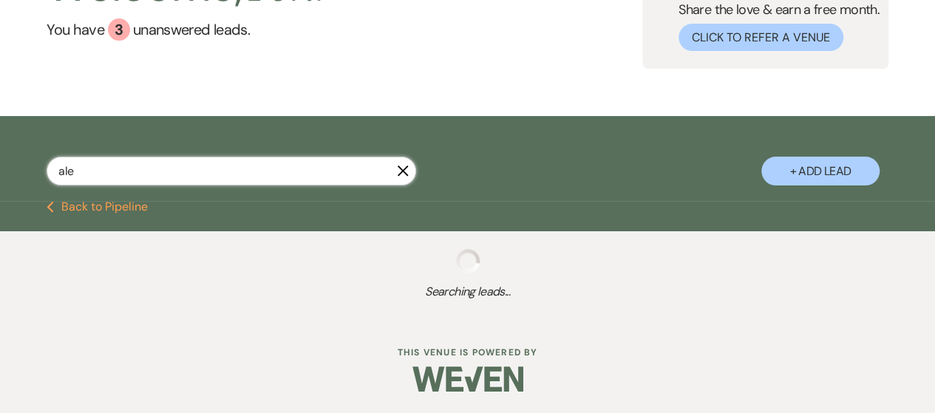
select select "8"
select select "6"
select select "8"
select select "5"
select select "8"
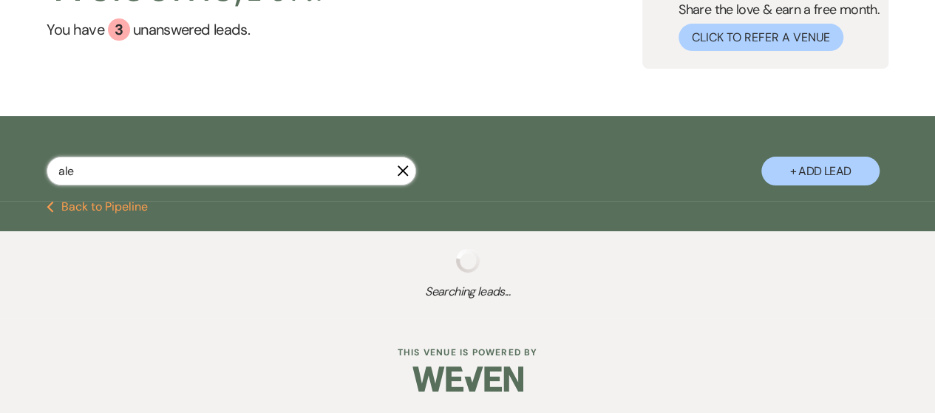
select select "5"
select select "8"
select select "5"
select select "8"
select select "5"
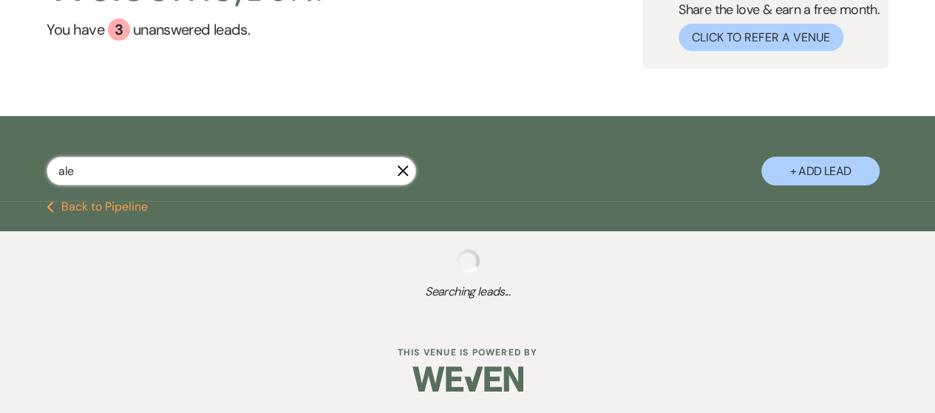
select select "8"
select select "10"
select select "8"
select select "5"
select select "8"
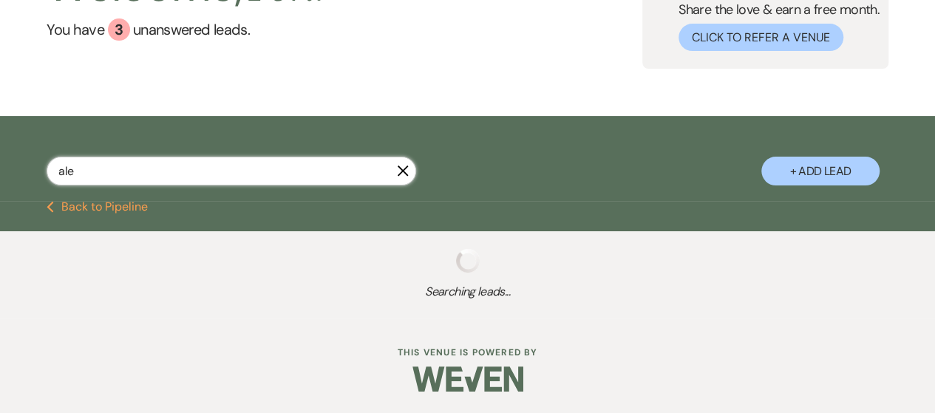
select select "10"
select select "8"
select select "5"
select select "8"
select select "6"
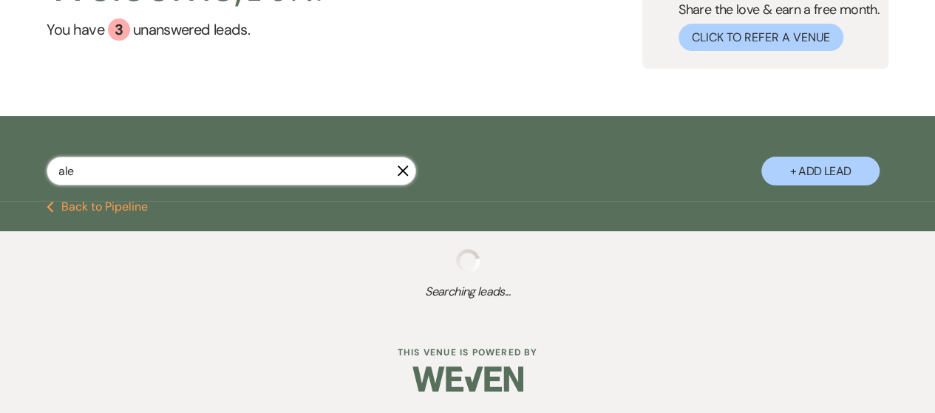
select select "8"
select select "5"
select select "8"
select select "5"
select select "8"
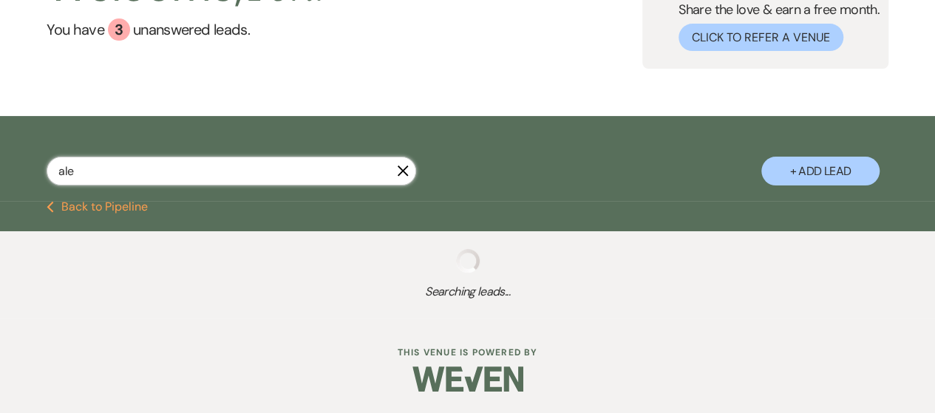
select select "5"
select select "8"
select select "10"
select select "8"
select select "5"
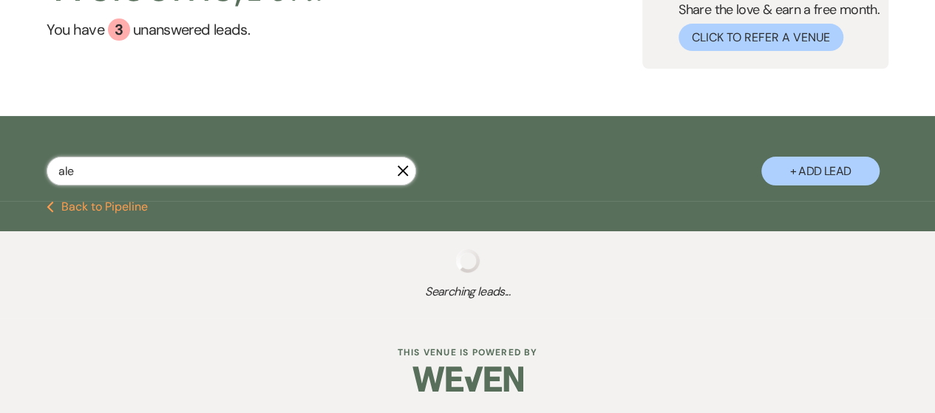
select select "8"
select select "5"
select select "8"
select select "6"
select select "8"
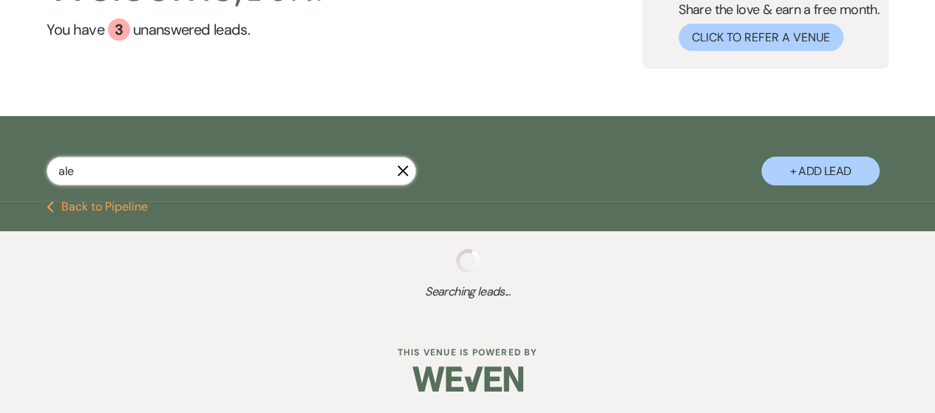
select select "10"
select select "8"
select select "5"
select select "8"
select select "1"
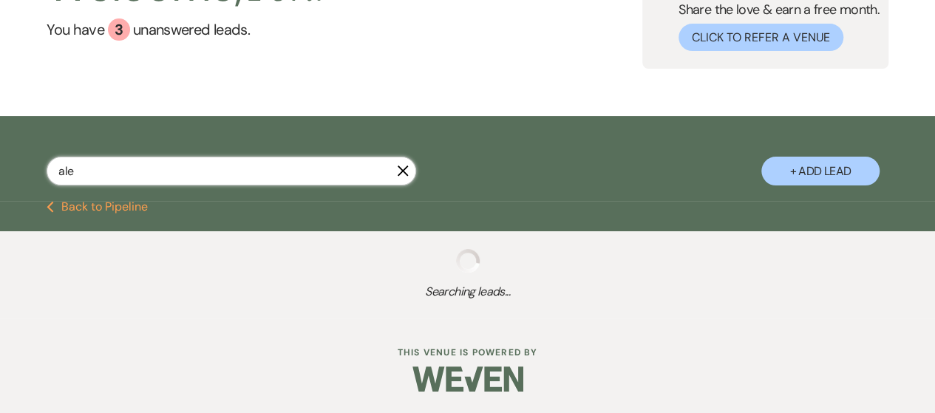
select select "8"
select select "5"
select select "8"
select select "10"
select select "8"
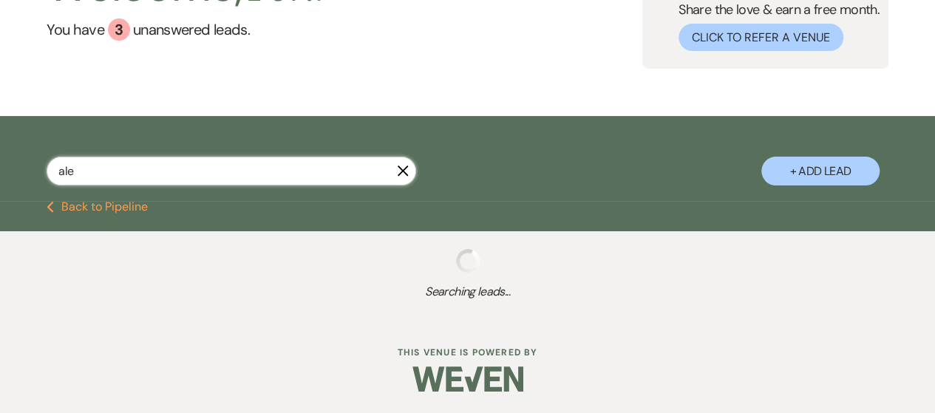
select select "5"
select select "8"
select select "5"
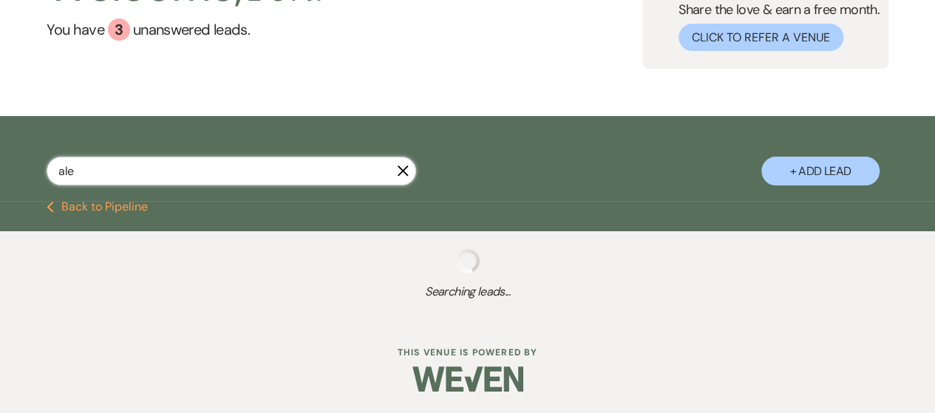
select select "8"
select select "4"
select select "8"
select select "5"
select select "8"
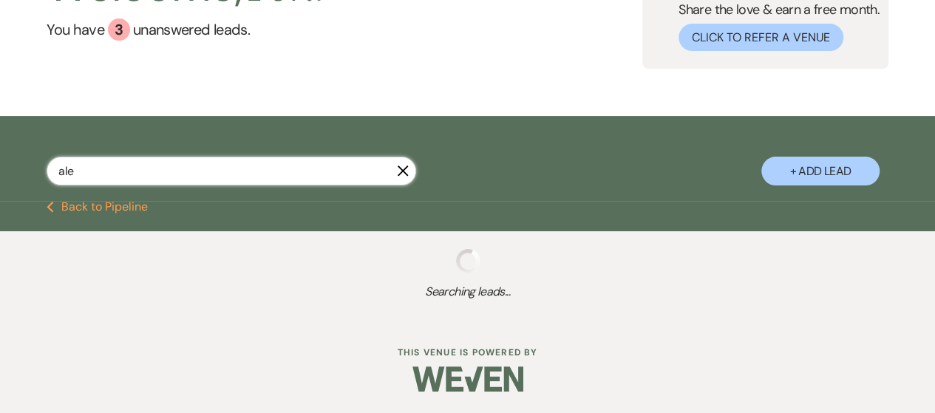
select select "6"
select select "8"
select select "5"
select select "8"
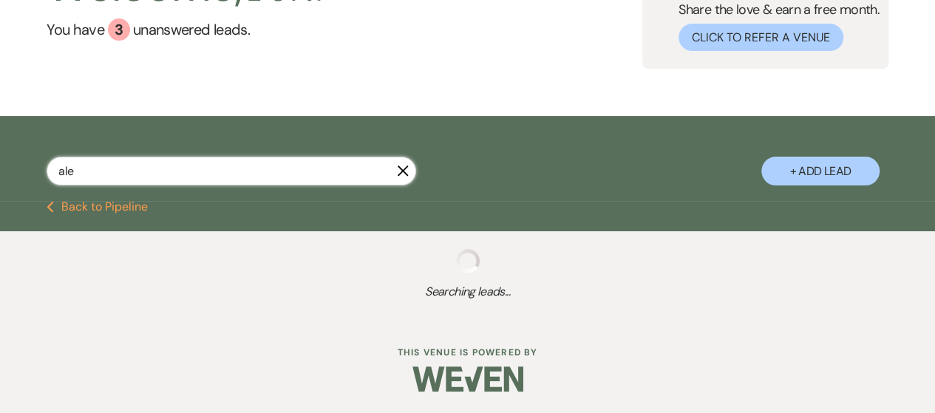
select select "5"
select select "8"
select select "10"
select select "8"
select select "5"
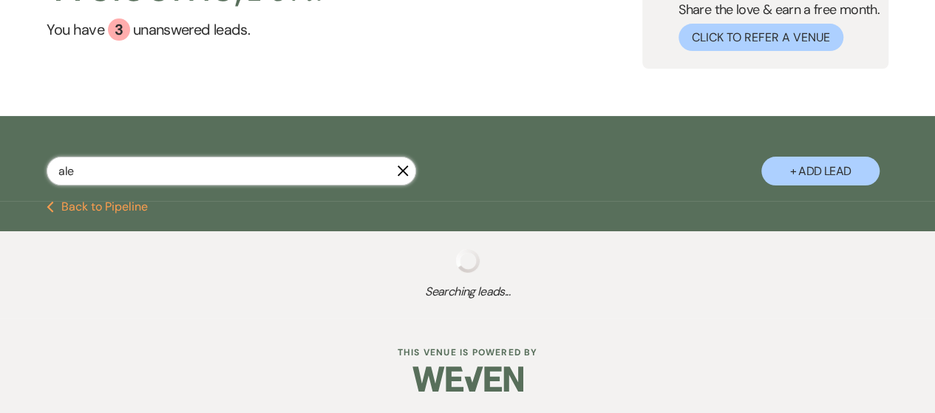
select select "8"
select select "1"
select select "8"
select select "4"
select select "8"
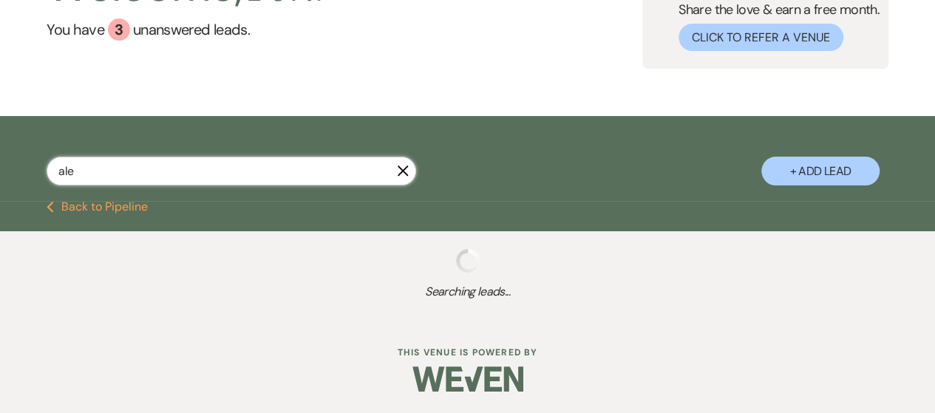
select select "5"
select select "8"
select select "7"
select select "8"
select select "5"
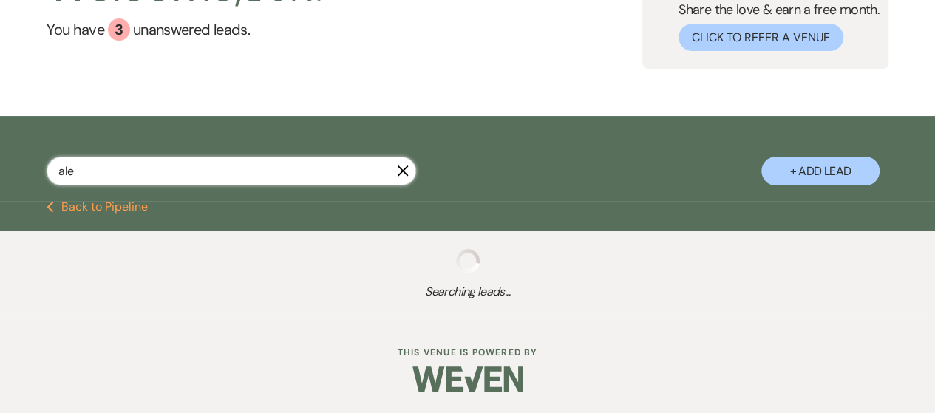
select select "8"
select select "5"
select select "8"
select select "10"
select select "8"
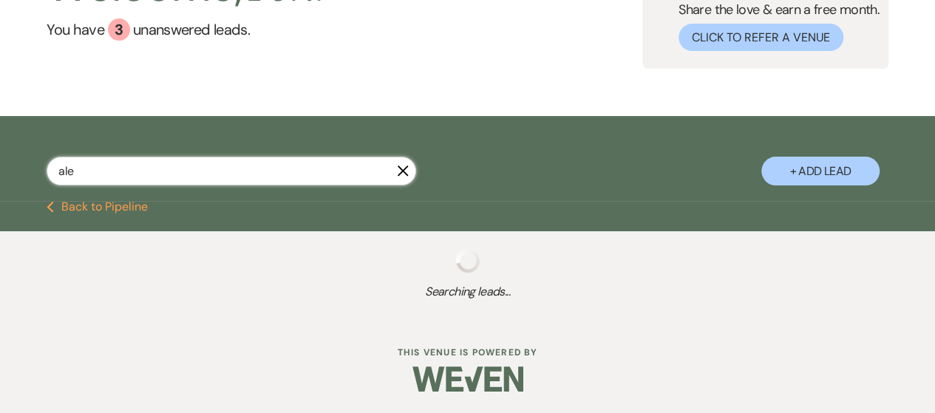
select select "5"
select select "8"
select select "5"
select select "8"
select select "10"
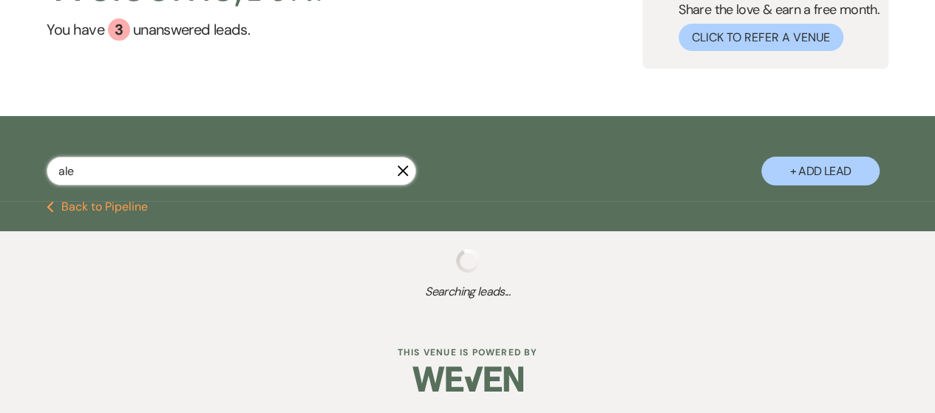
select select "8"
select select "10"
select select "8"
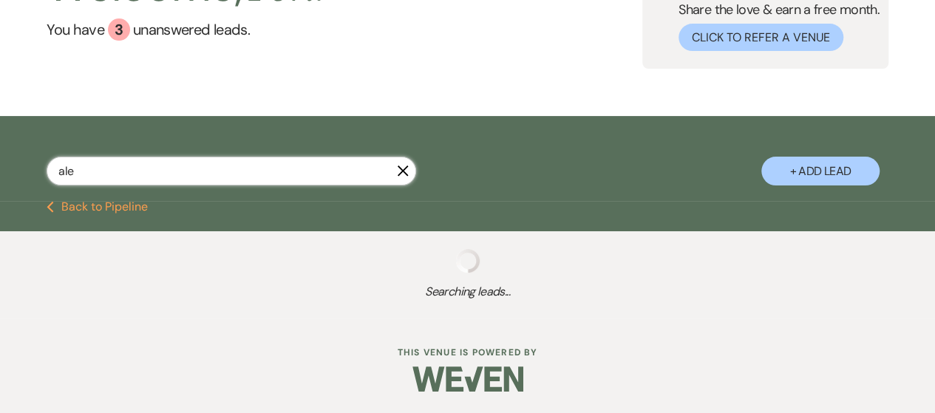
select select "10"
select select "8"
select select "5"
select select "8"
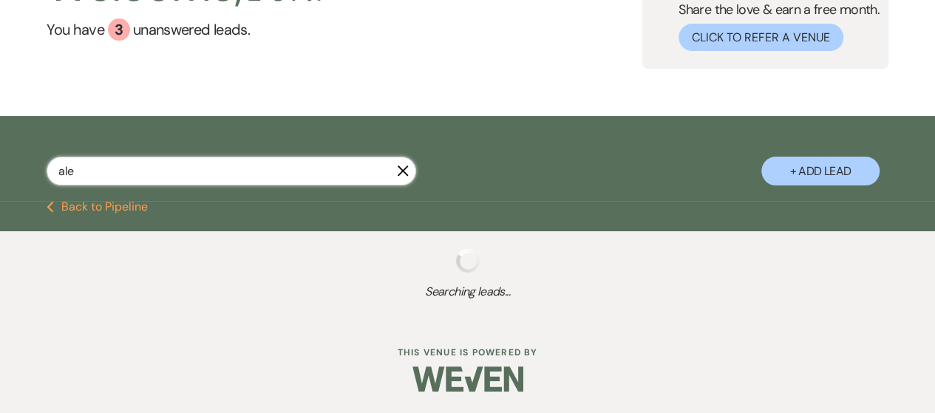
select select "5"
select select "8"
select select "5"
select select "8"
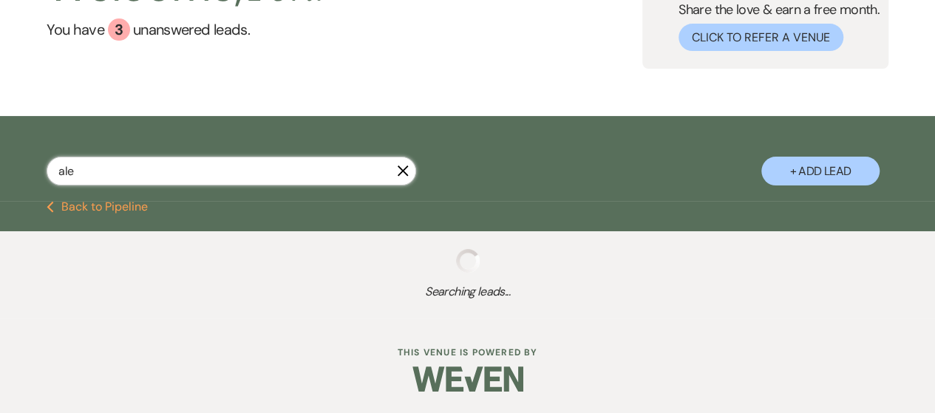
select select "8"
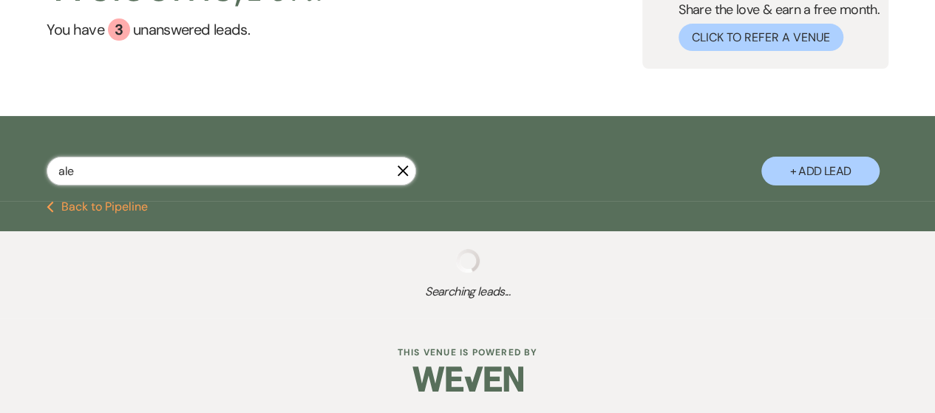
select select "8"
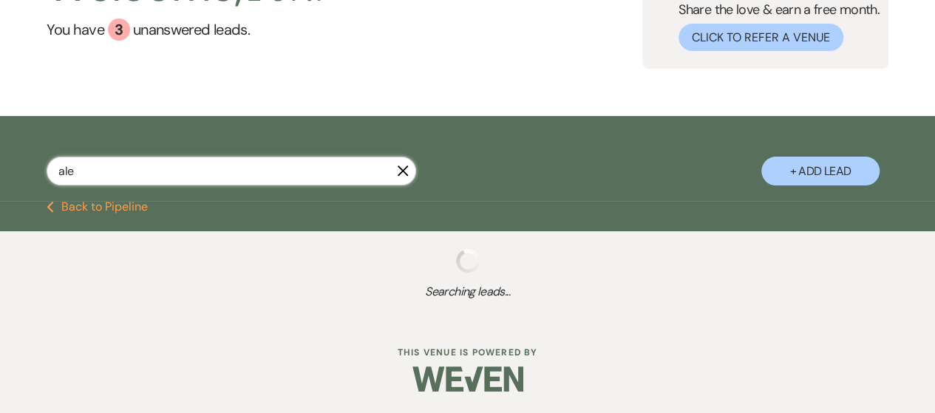
select select "8"
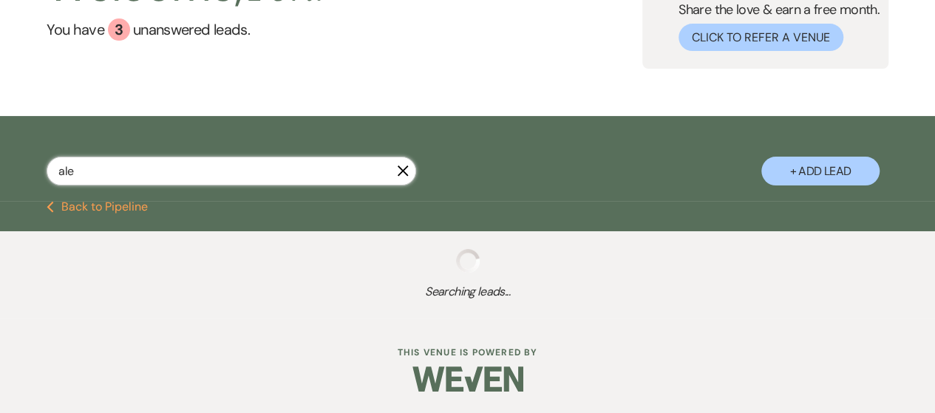
select select "8"
select select "2"
select select "8"
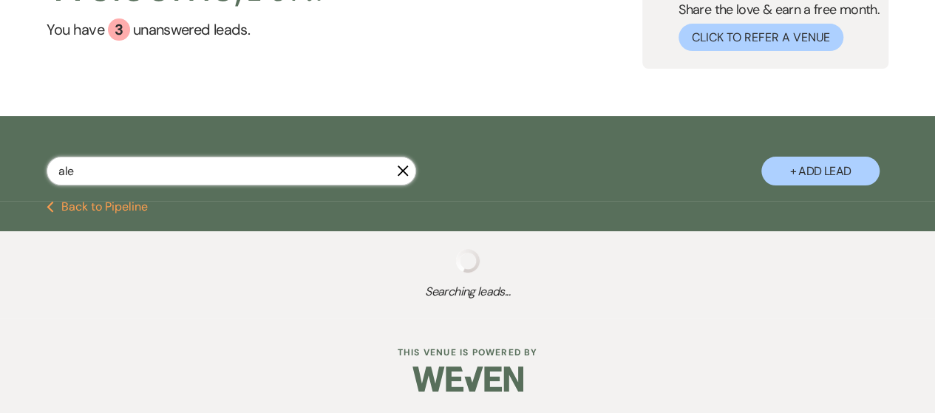
select select "2"
select select "8"
select select "2"
select select "8"
select select "2"
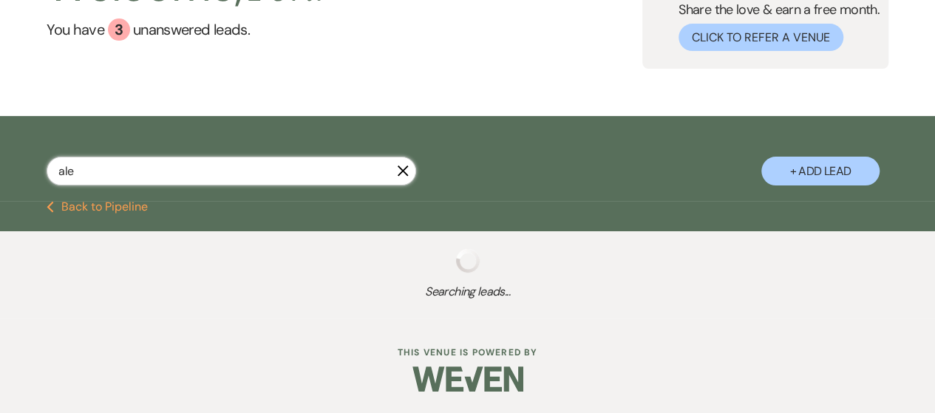
select select "8"
select select "2"
select select "8"
select select "2"
select select "8"
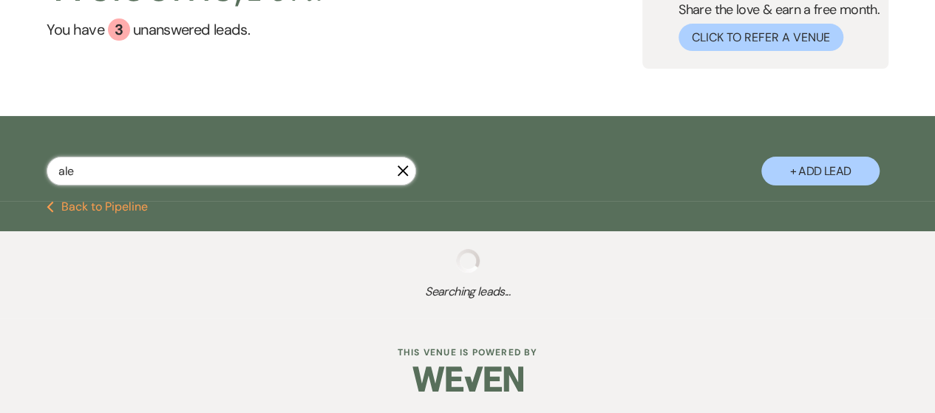
select select "2"
select select "8"
select select "2"
select select "8"
select select "2"
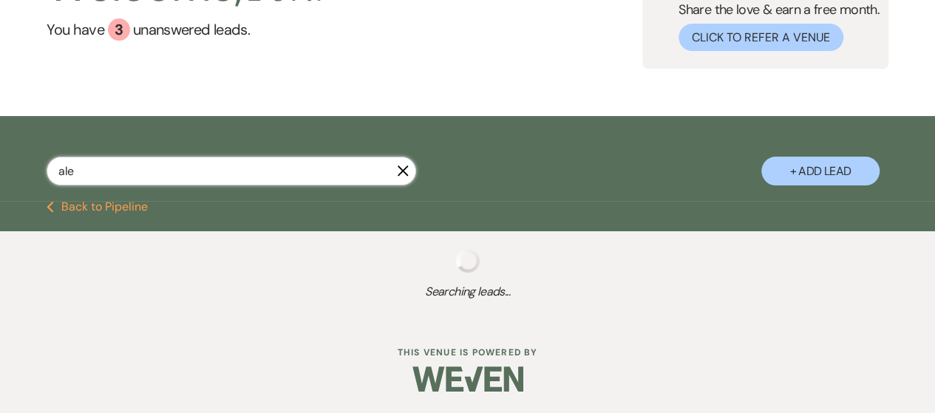
select select "8"
select select "2"
select select "8"
select select "2"
select select "8"
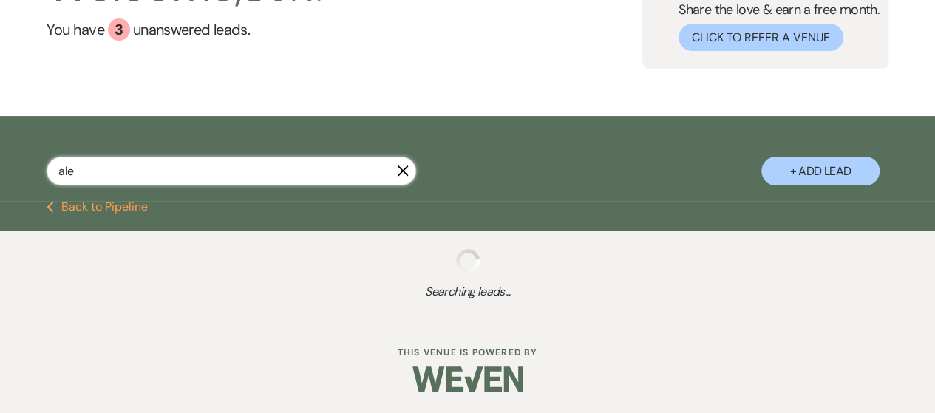
select select "2"
select select "8"
select select "2"
select select "8"
select select "2"
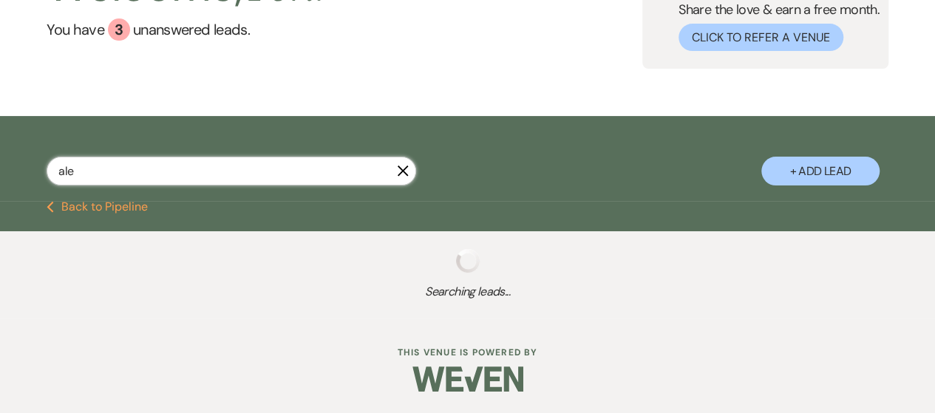
select select "8"
select select "2"
select select "8"
select select "2"
select select "8"
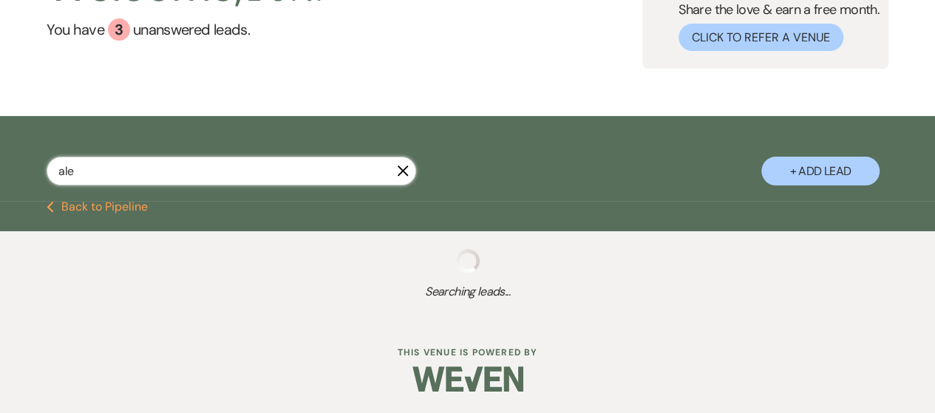
select select "2"
select select "8"
select select "2"
select select "8"
select select "2"
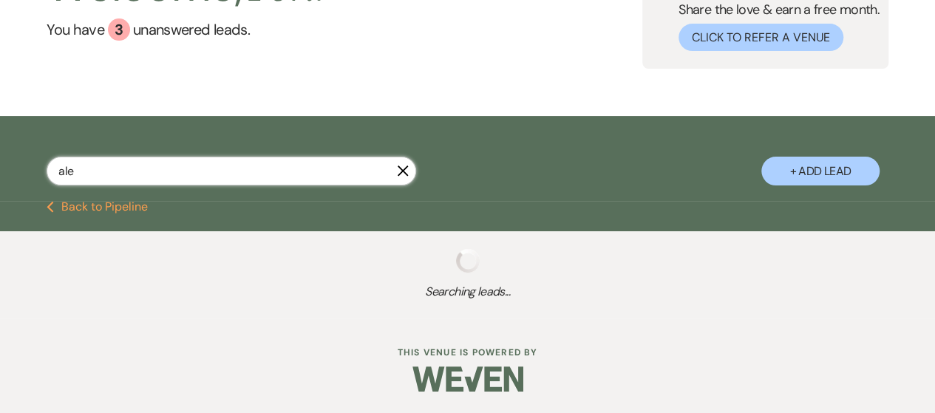
select select "8"
select select "2"
select select "8"
select select "2"
select select "8"
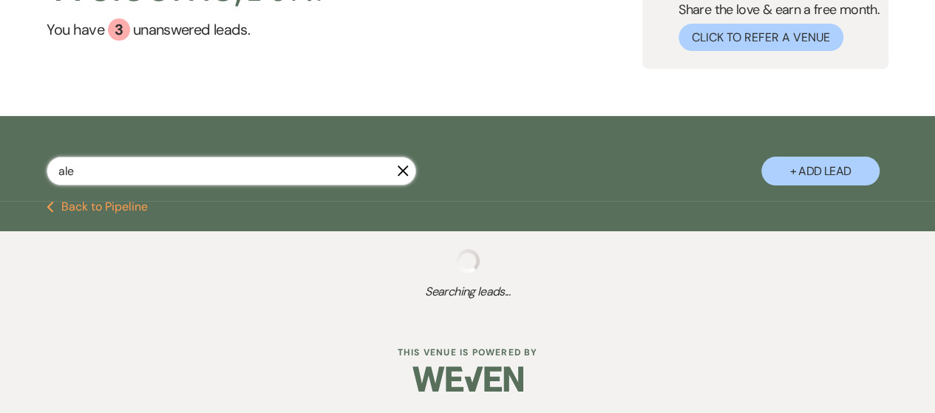
select select "2"
select select "8"
select select "2"
select select "8"
select select "2"
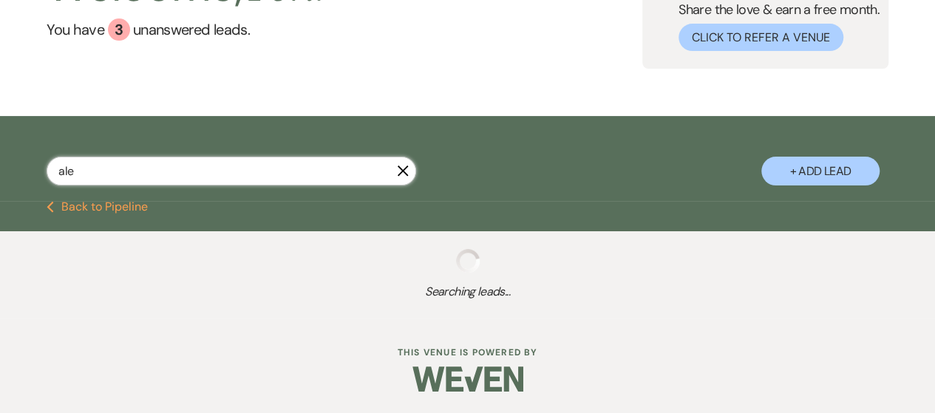
select select "8"
select select "2"
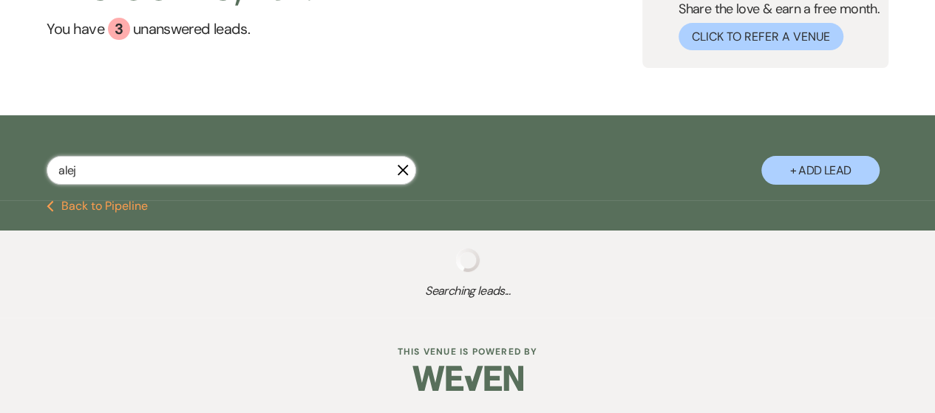
scroll to position [167, 0]
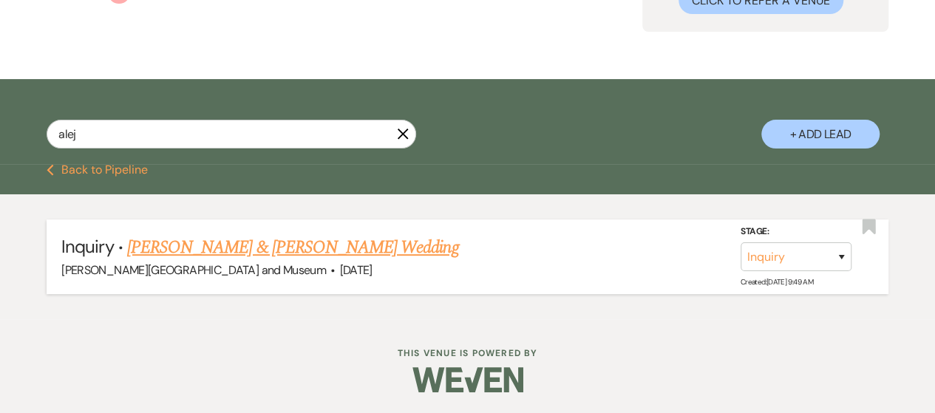
click at [223, 249] on link "[PERSON_NAME] & [PERSON_NAME] Wedding" at bounding box center [292, 247] width 331 height 27
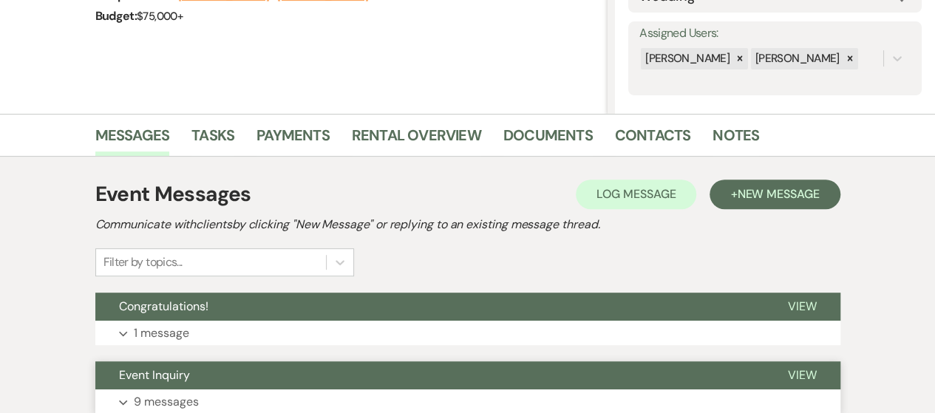
scroll to position [370, 0]
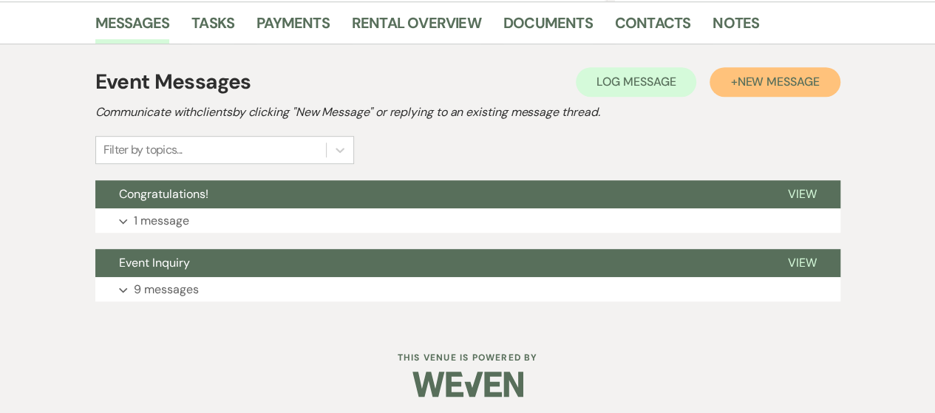
click at [731, 81] on button "+ New Message" at bounding box center [775, 82] width 130 height 30
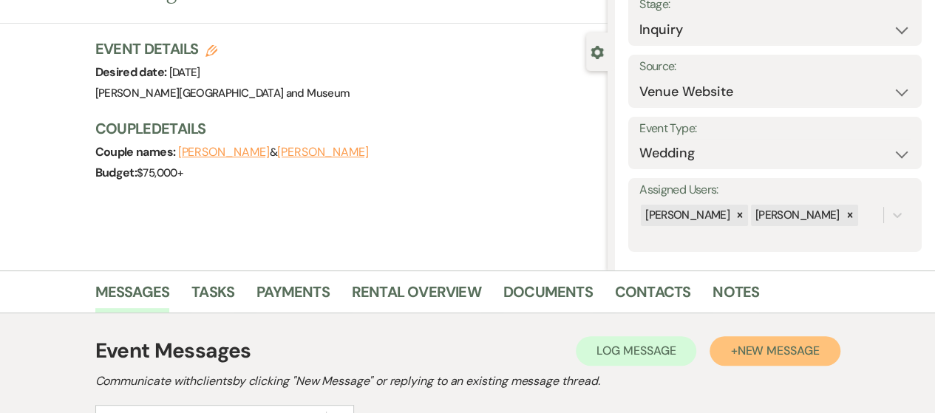
scroll to position [0, 0]
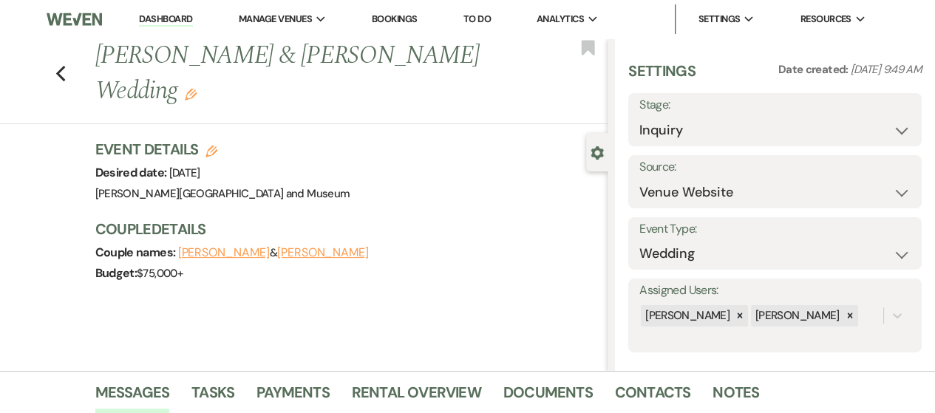
drag, startPoint x: 103, startPoint y: 58, endPoint x: 183, endPoint y: 106, distance: 93.2
click at [183, 106] on h1 "[PERSON_NAME] & [PERSON_NAME] Wedding Edit" at bounding box center [297, 73] width 404 height 70
copy h1 "[PERSON_NAME] & [PERSON_NAME] Wedding"
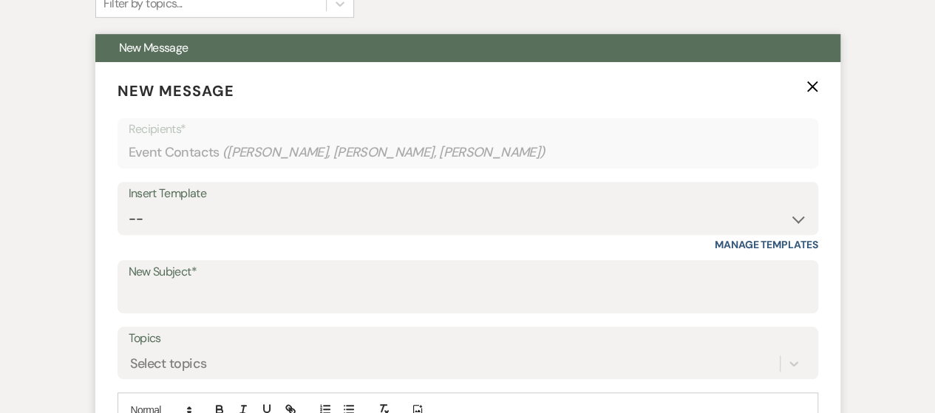
scroll to position [517, 0]
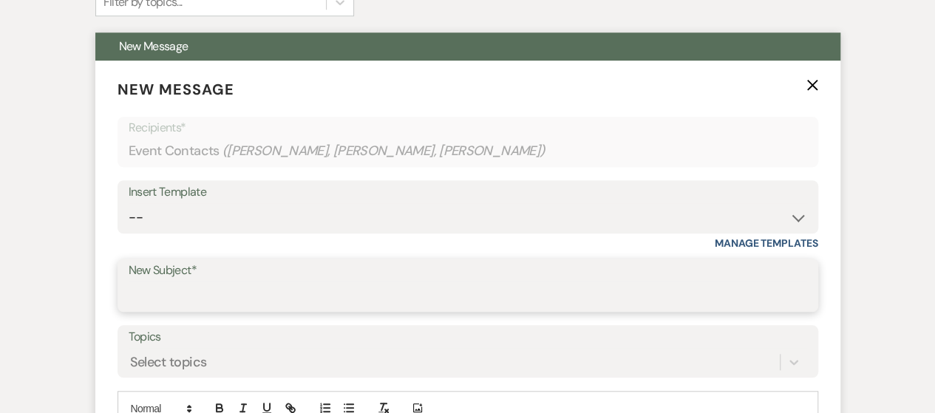
click at [141, 293] on input "New Subject*" at bounding box center [468, 296] width 679 height 29
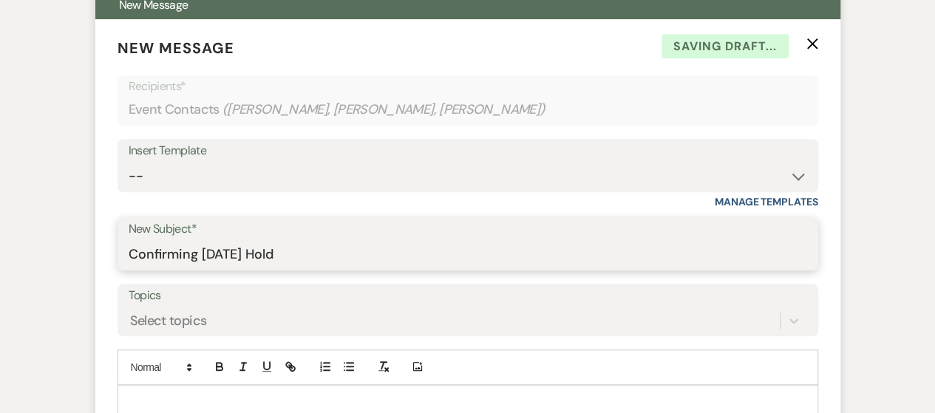
scroll to position [591, 0]
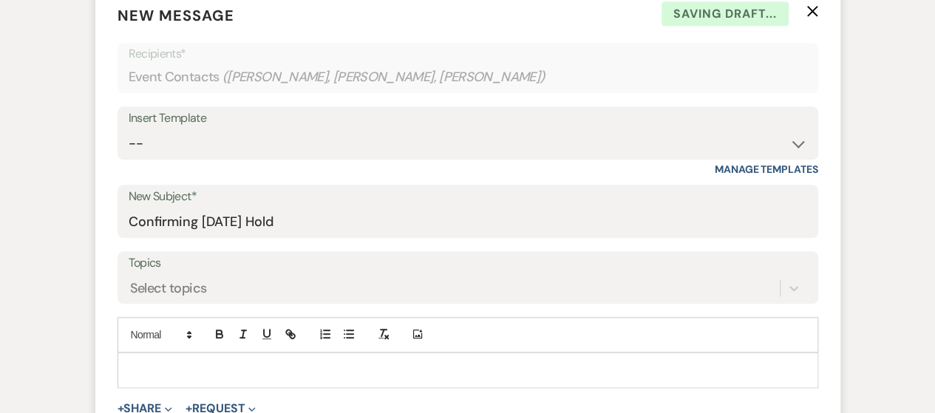
click at [152, 363] on p at bounding box center [467, 370] width 677 height 16
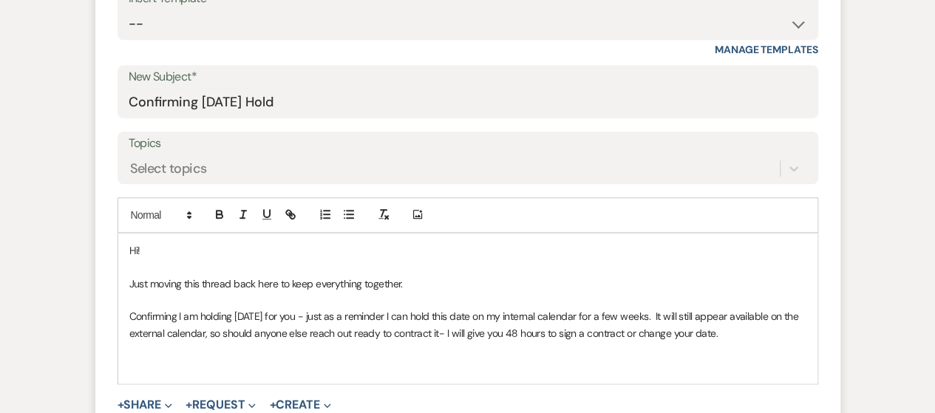
scroll to position [858, 0]
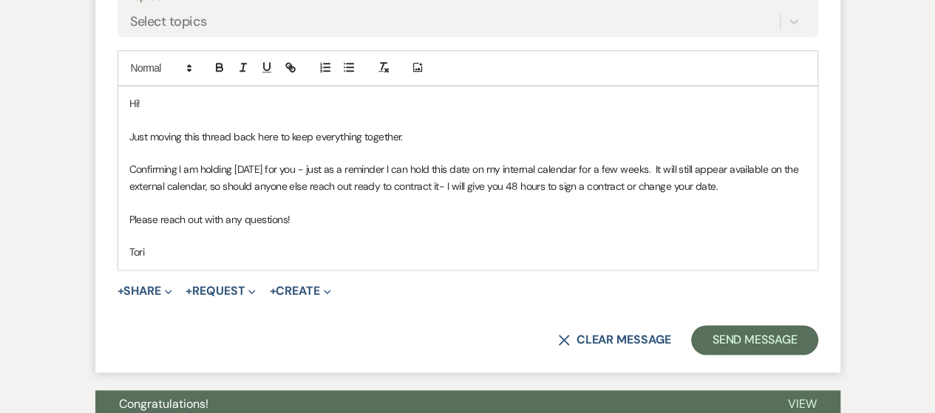
click at [433, 223] on p "Please reach out with any questions!" at bounding box center [467, 219] width 677 height 16
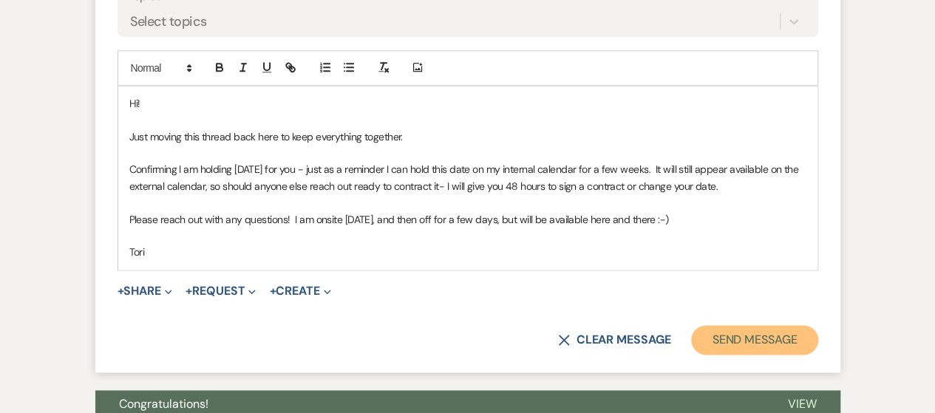
click at [721, 327] on button "Send Message" at bounding box center [754, 340] width 126 height 30
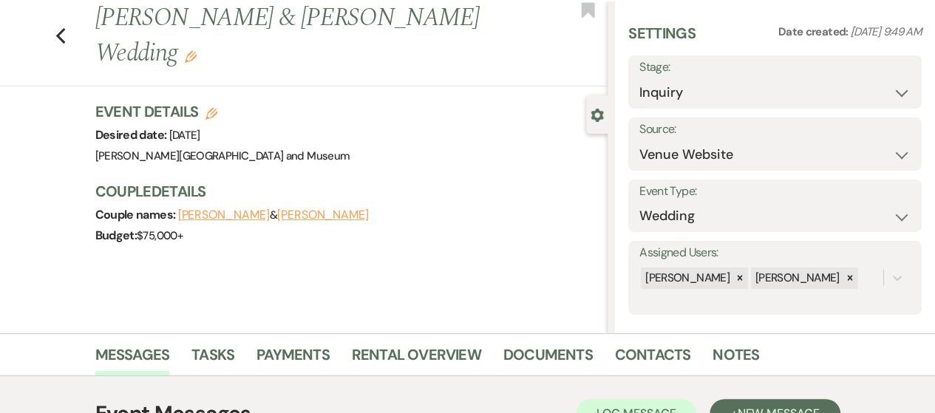
scroll to position [39, 0]
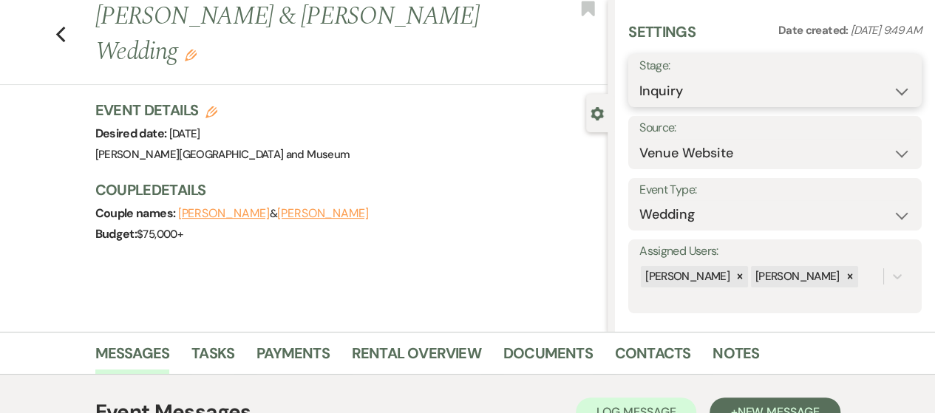
click at [680, 102] on select "Inquiry Follow Up Tour Requested Tour Confirmed Toured Proposal Sent Booked Lost" at bounding box center [774, 91] width 271 height 29
click at [639, 77] on select "Inquiry Follow Up Tour Requested Tour Confirmed Toured Proposal Sent Booked Lost" at bounding box center [774, 91] width 271 height 29
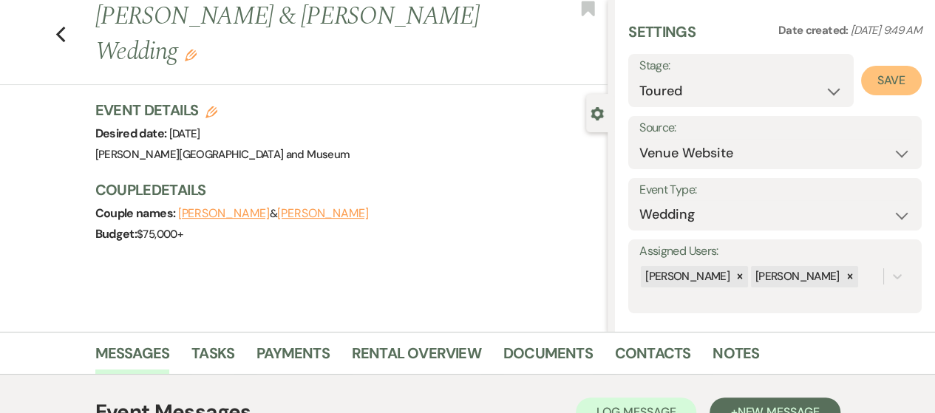
click at [877, 87] on button "Save" at bounding box center [891, 81] width 61 height 30
